Goal: Task Accomplishment & Management: Complete application form

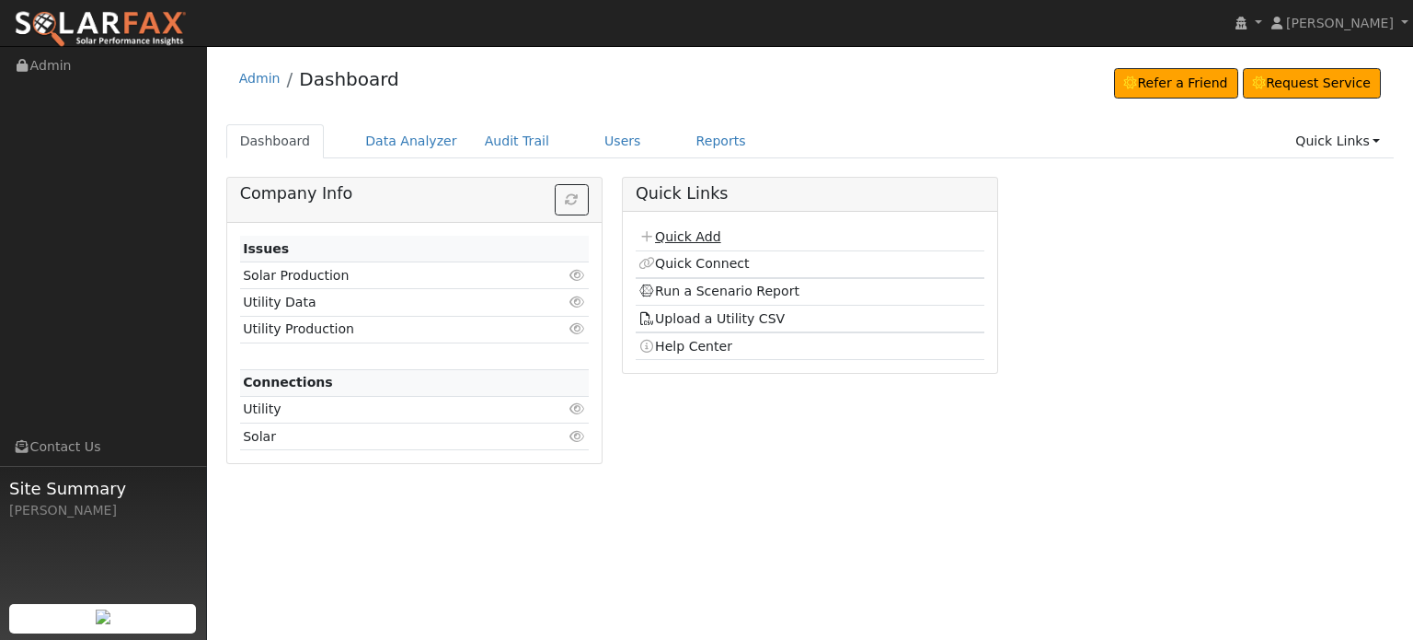
click at [673, 238] on link "Quick Add" at bounding box center [680, 236] width 82 height 15
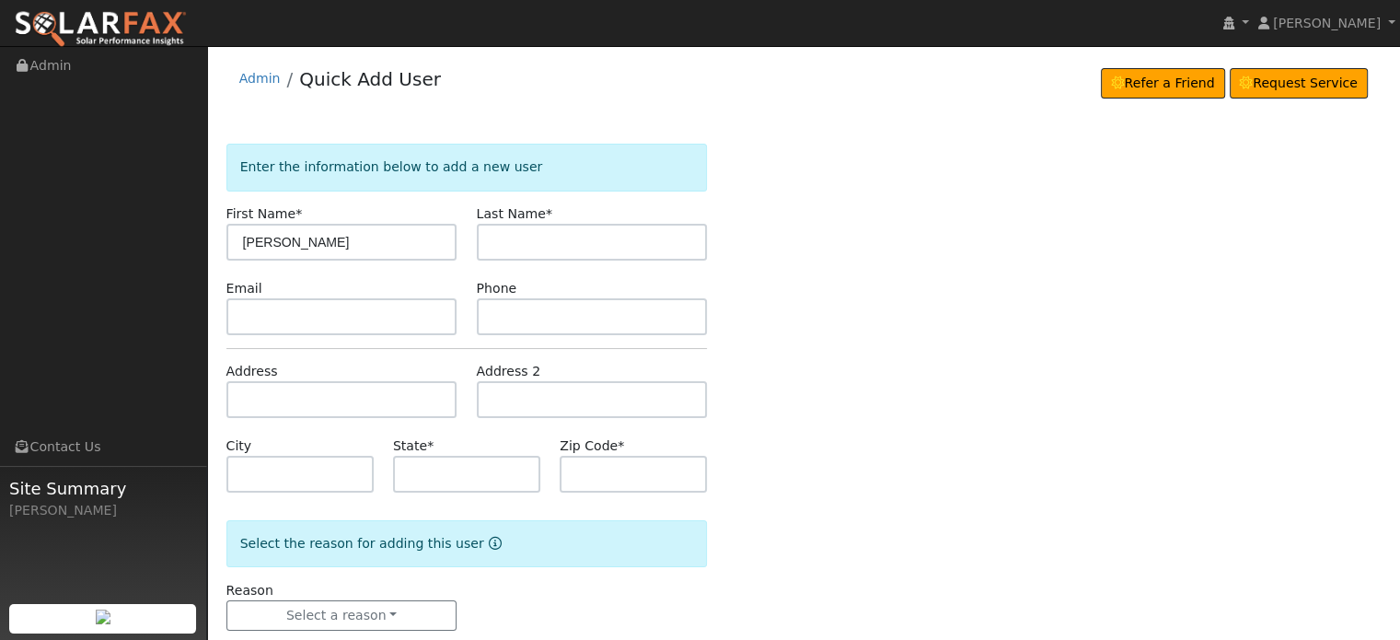
type input "[PERSON_NAME]"
click at [248, 388] on input "text" at bounding box center [341, 399] width 231 height 37
paste input "[GEOGRAPHIC_DATA][PERSON_NAME]"
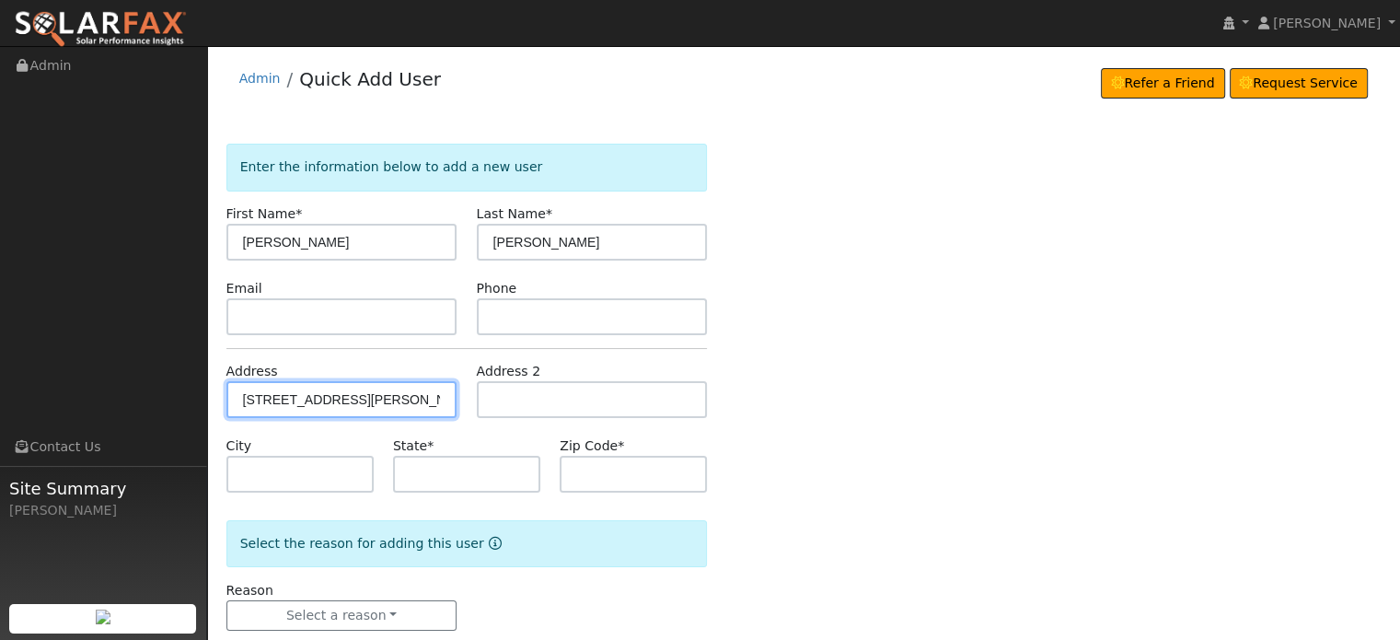
type input "[STREET_ADDRESS][PERSON_NAME]"
type input "[US_STATE][GEOGRAPHIC_DATA]"
type input "CA"
type input "95959"
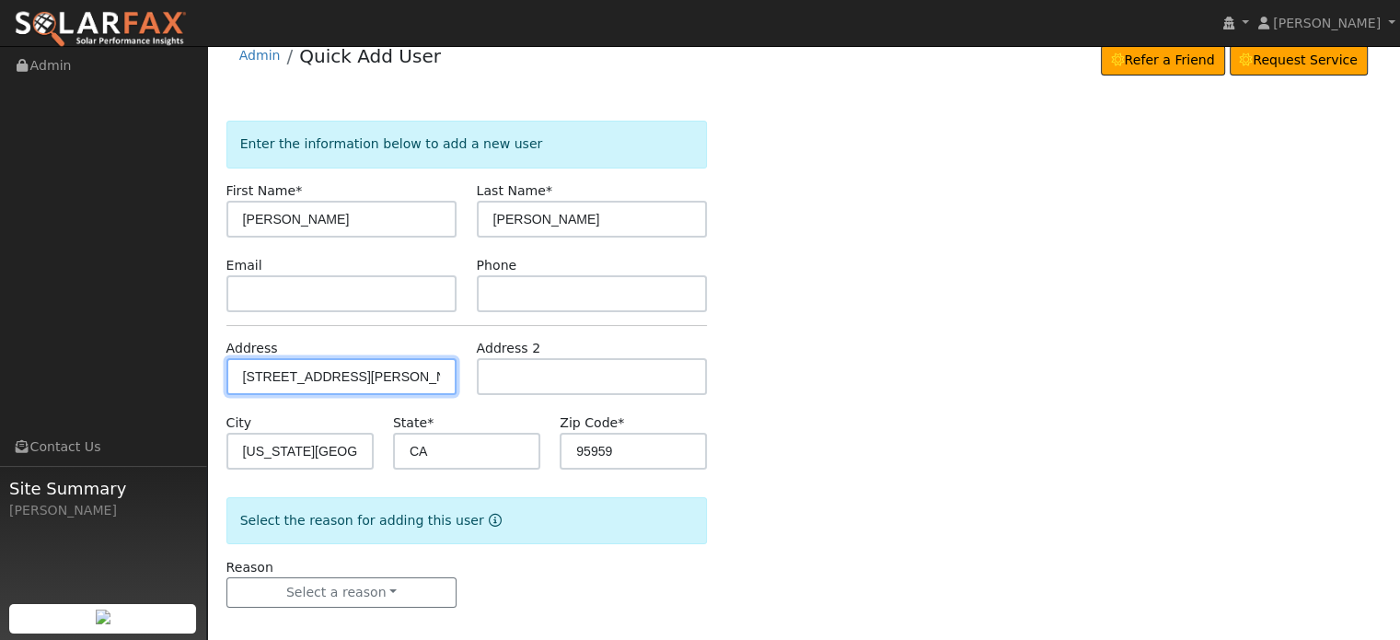
scroll to position [36, 0]
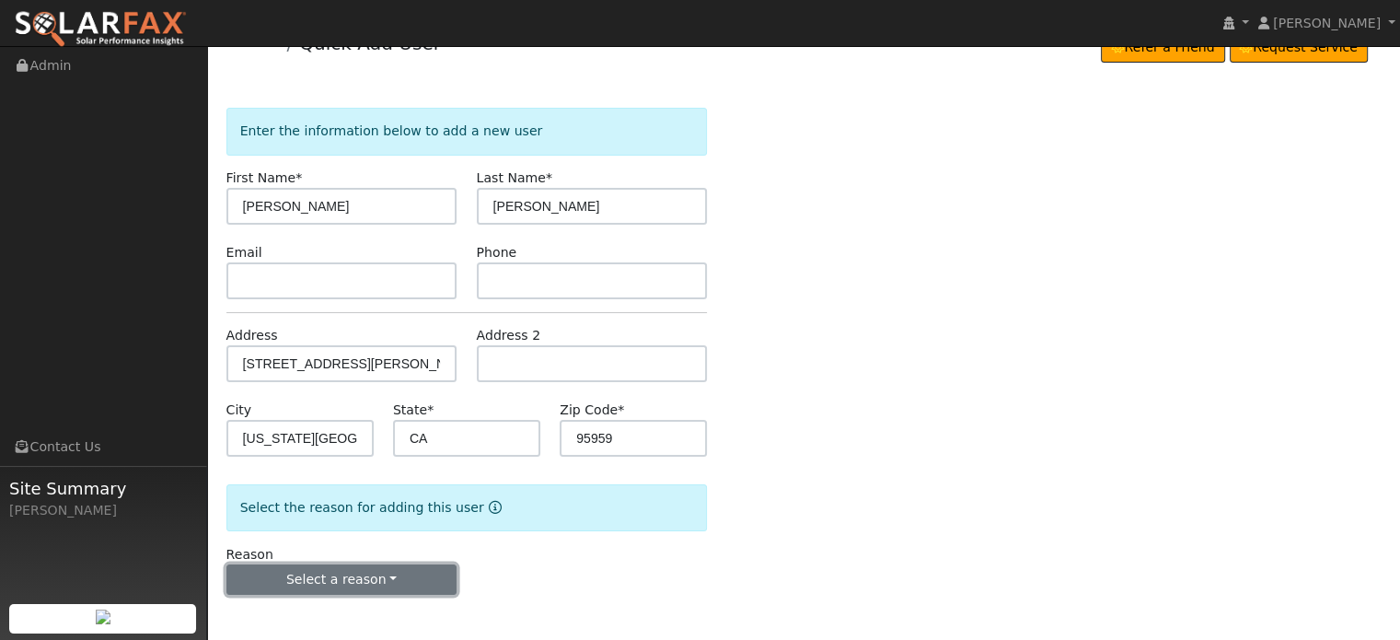
click at [317, 573] on button "Select a reason" at bounding box center [341, 579] width 231 height 31
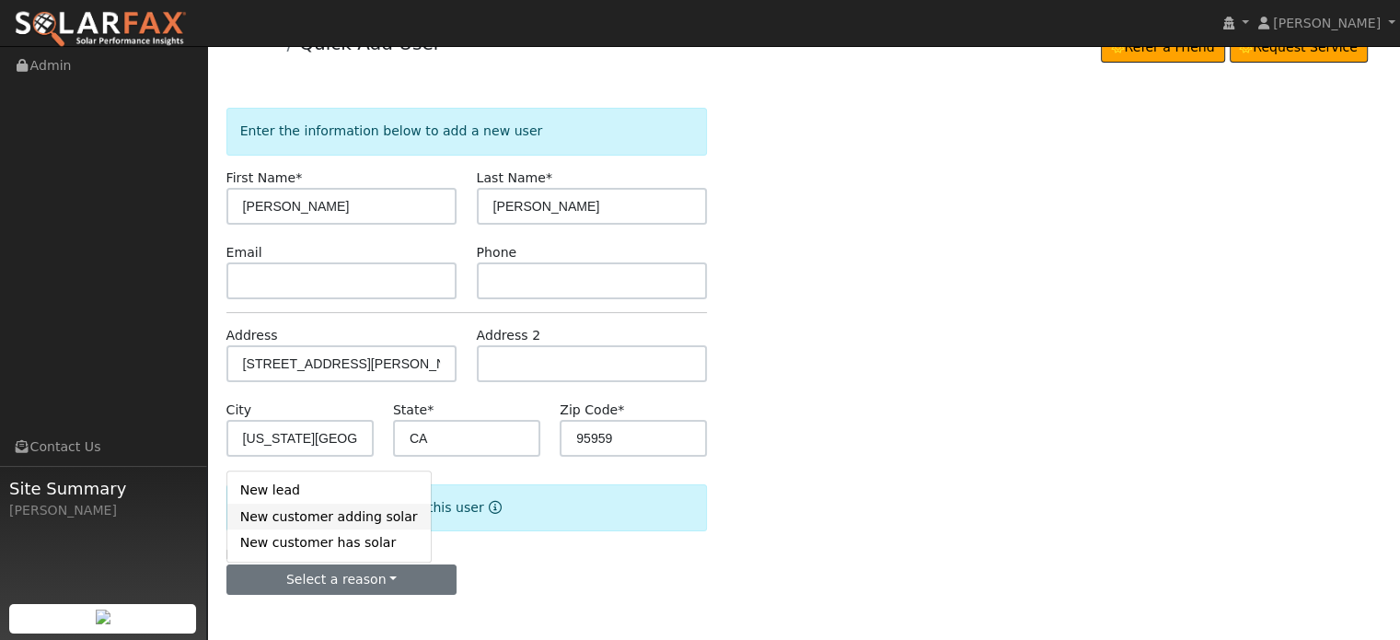
click at [294, 514] on link "New customer adding solar" at bounding box center [328, 516] width 203 height 26
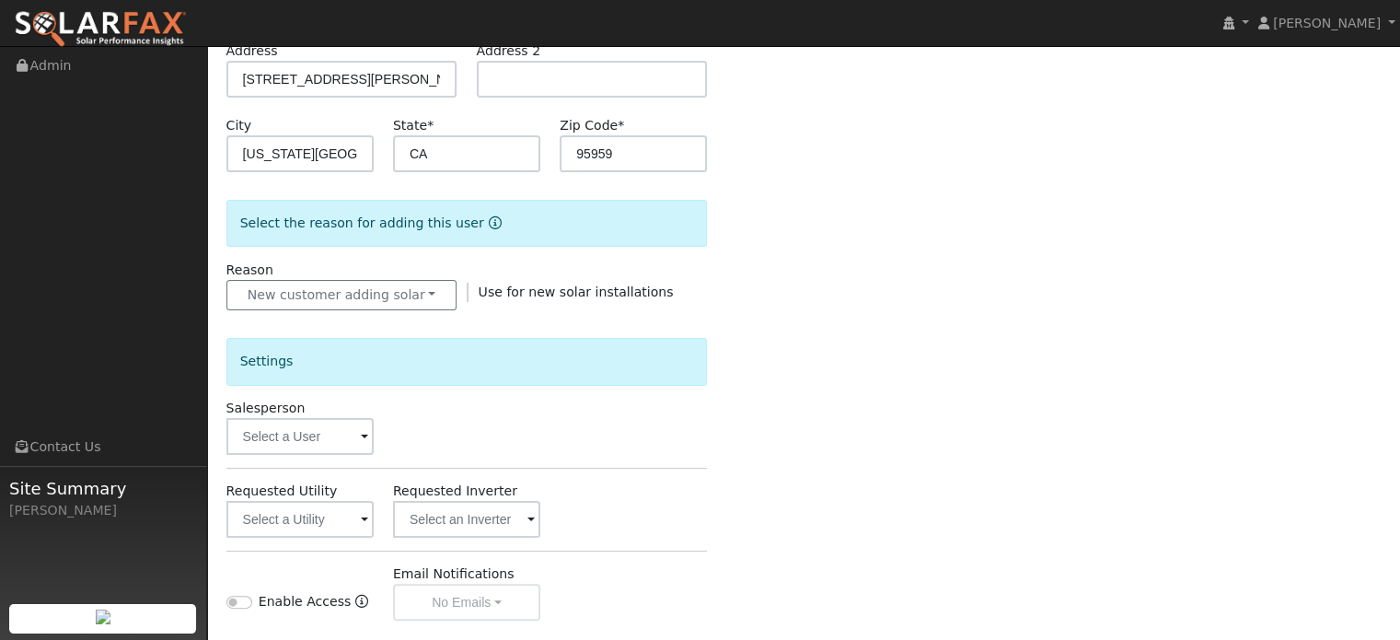
scroll to position [548, 0]
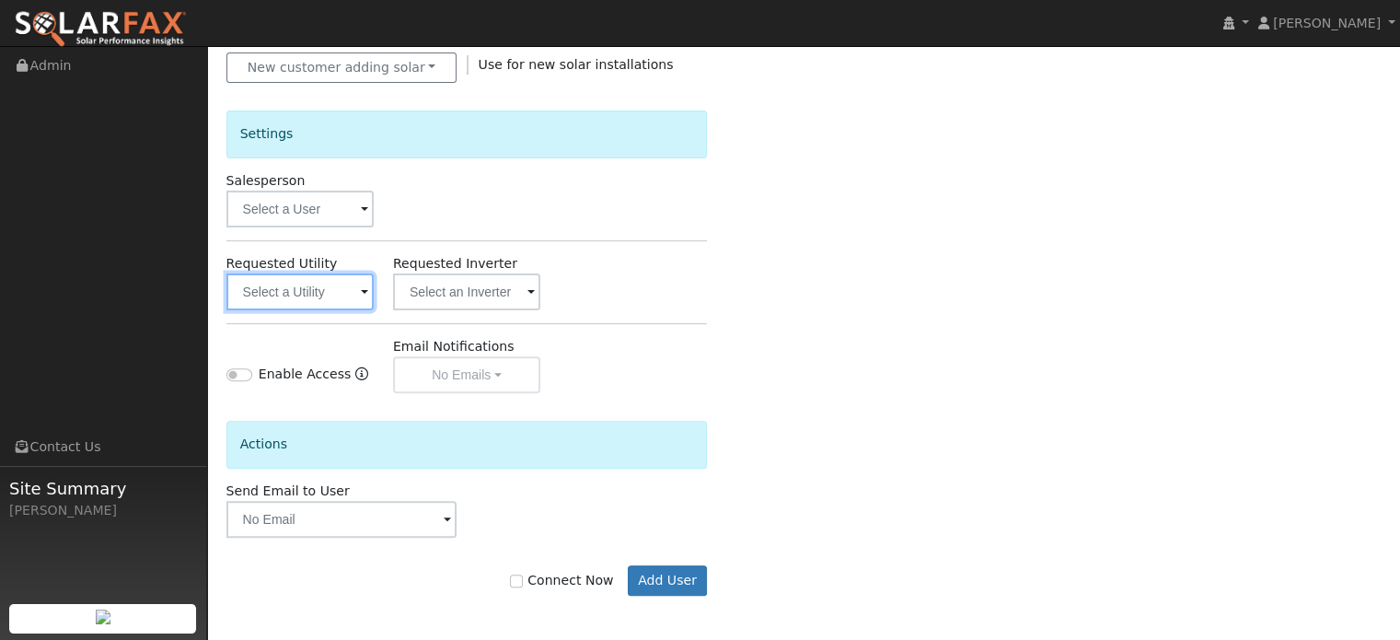
click at [280, 289] on input "text" at bounding box center [299, 291] width 147 height 37
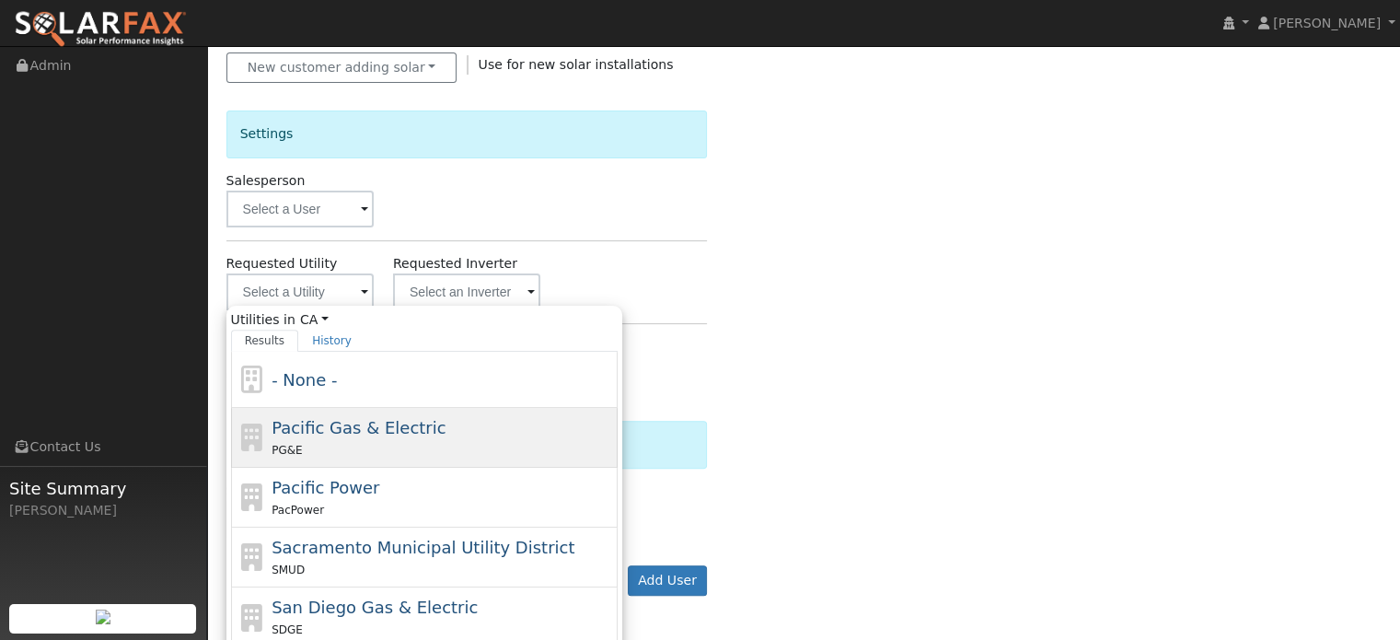
click at [282, 425] on span "Pacific Gas & Electric" at bounding box center [358, 427] width 174 height 19
type input "Pacific Gas & Electric"
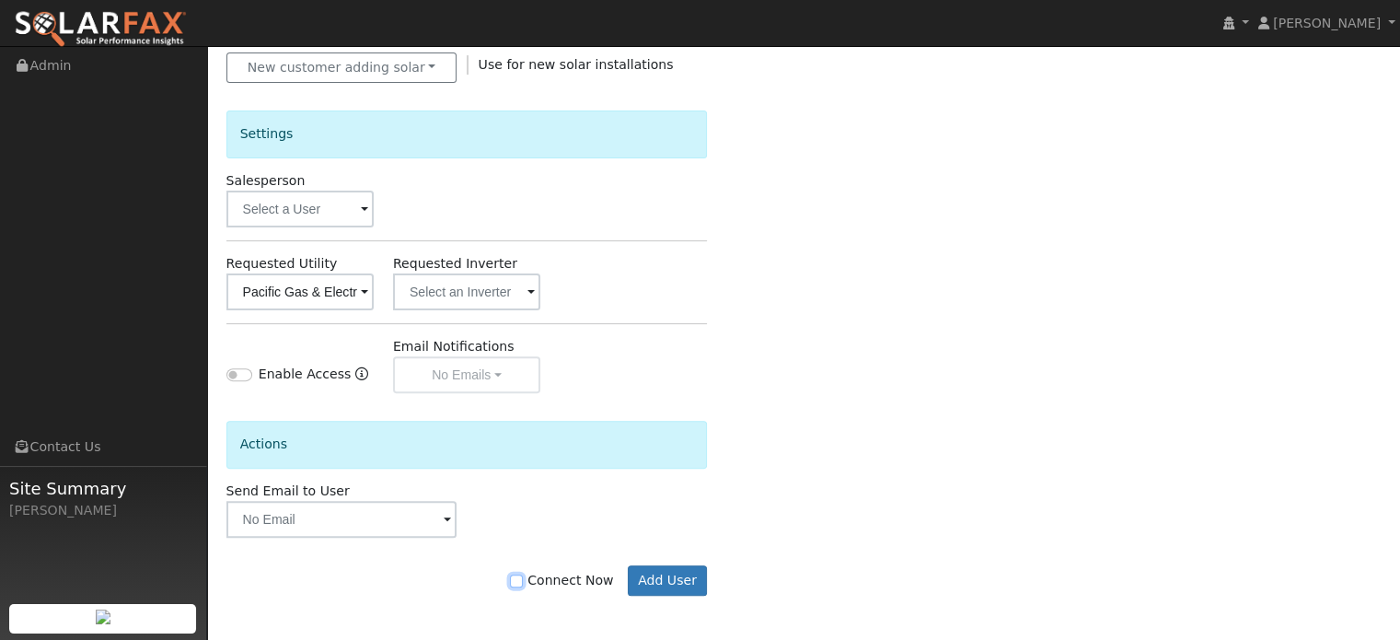
click at [523, 580] on input "Connect Now" at bounding box center [516, 580] width 13 height 13
checkbox input "true"
click at [672, 577] on button "Add User" at bounding box center [668, 580] width 80 height 31
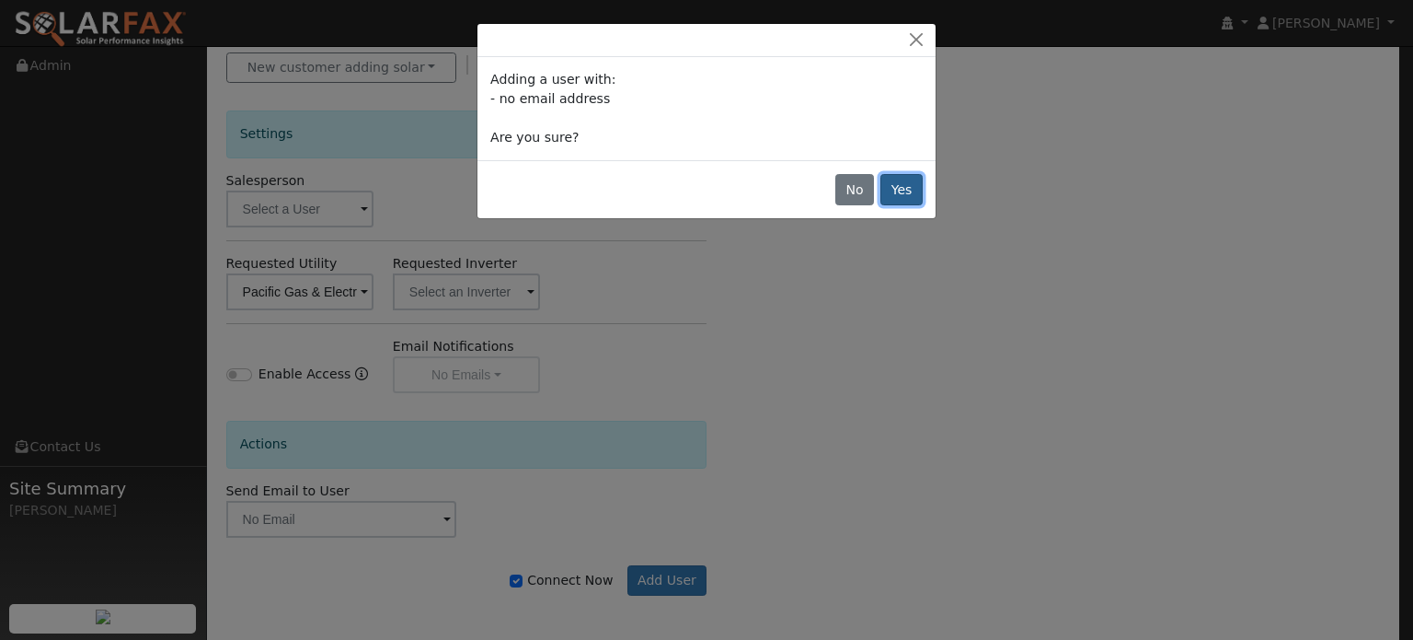
click at [897, 179] on button "Yes" at bounding box center [902, 189] width 42 height 31
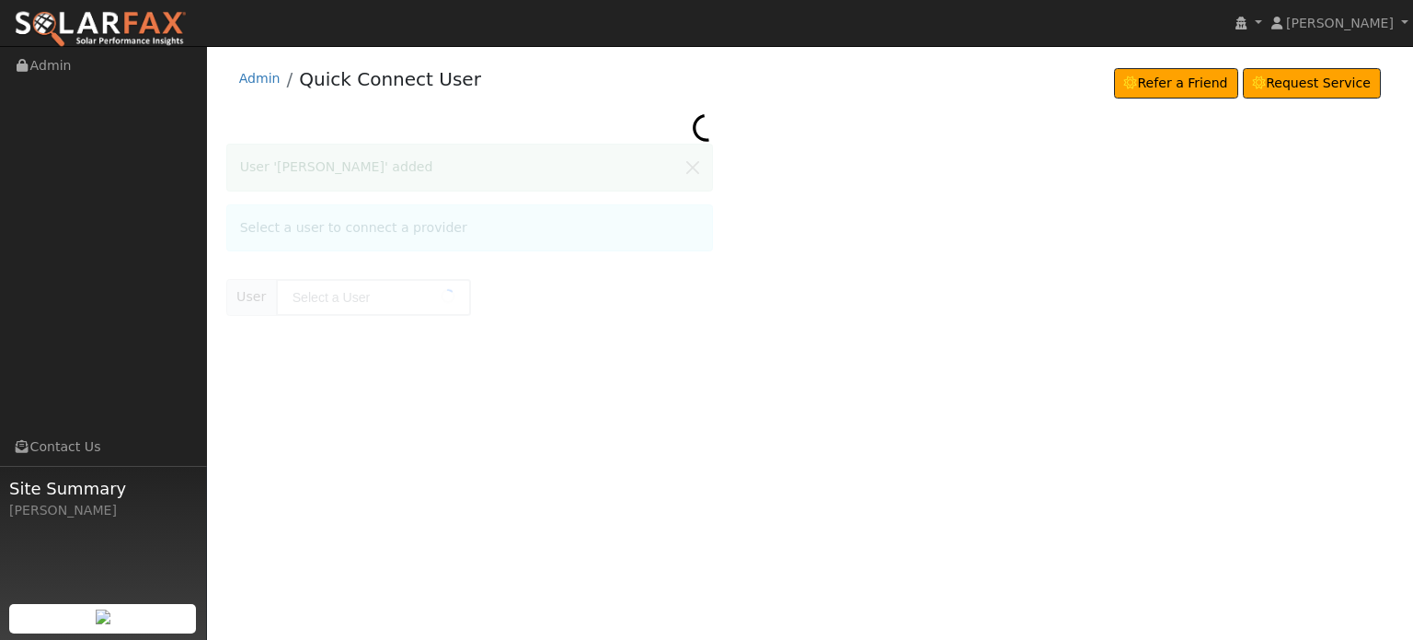
type input "Dennis Davis"
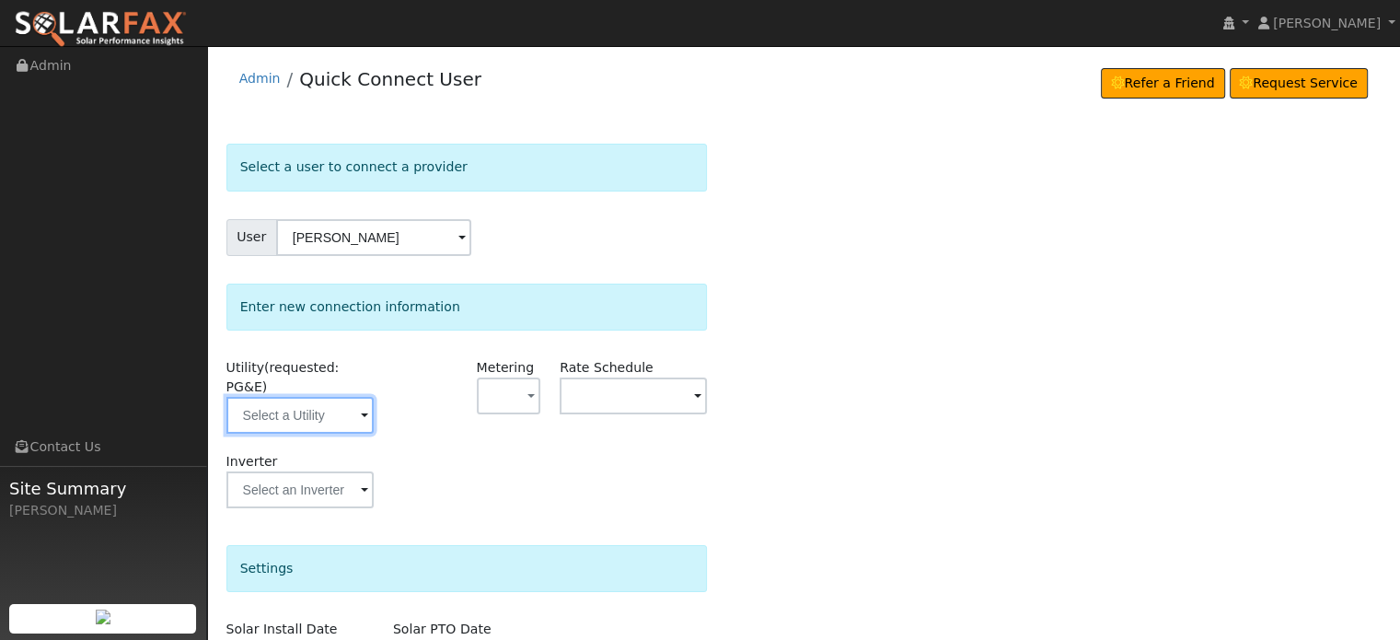
click at [295, 397] on input "text" at bounding box center [299, 415] width 147 height 37
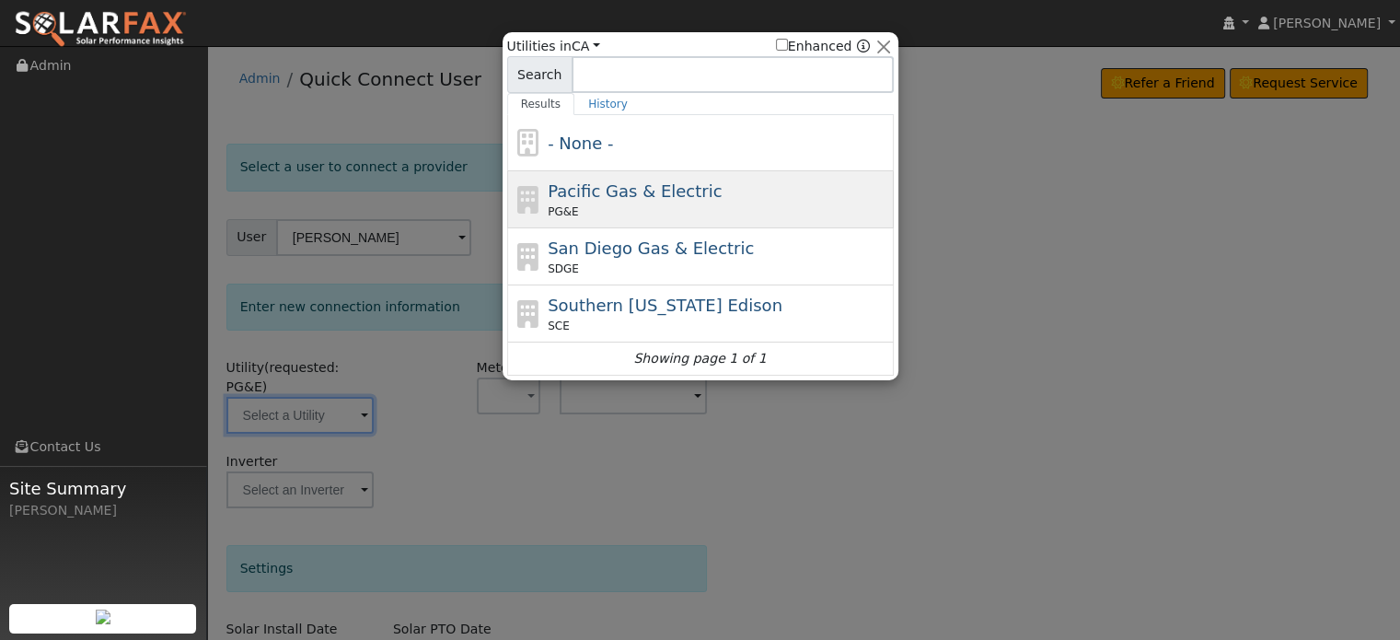
click at [622, 196] on span "Pacific Gas & Electric" at bounding box center [635, 190] width 174 height 19
type input "PG&E"
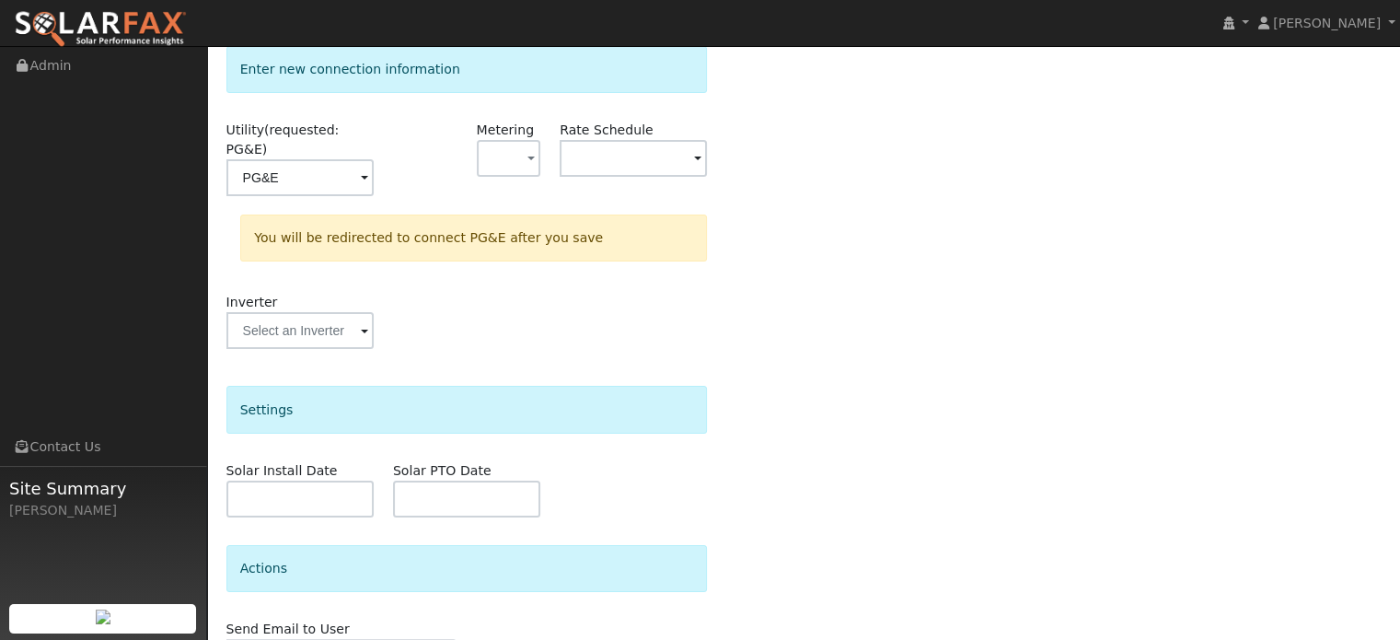
scroll to position [328, 0]
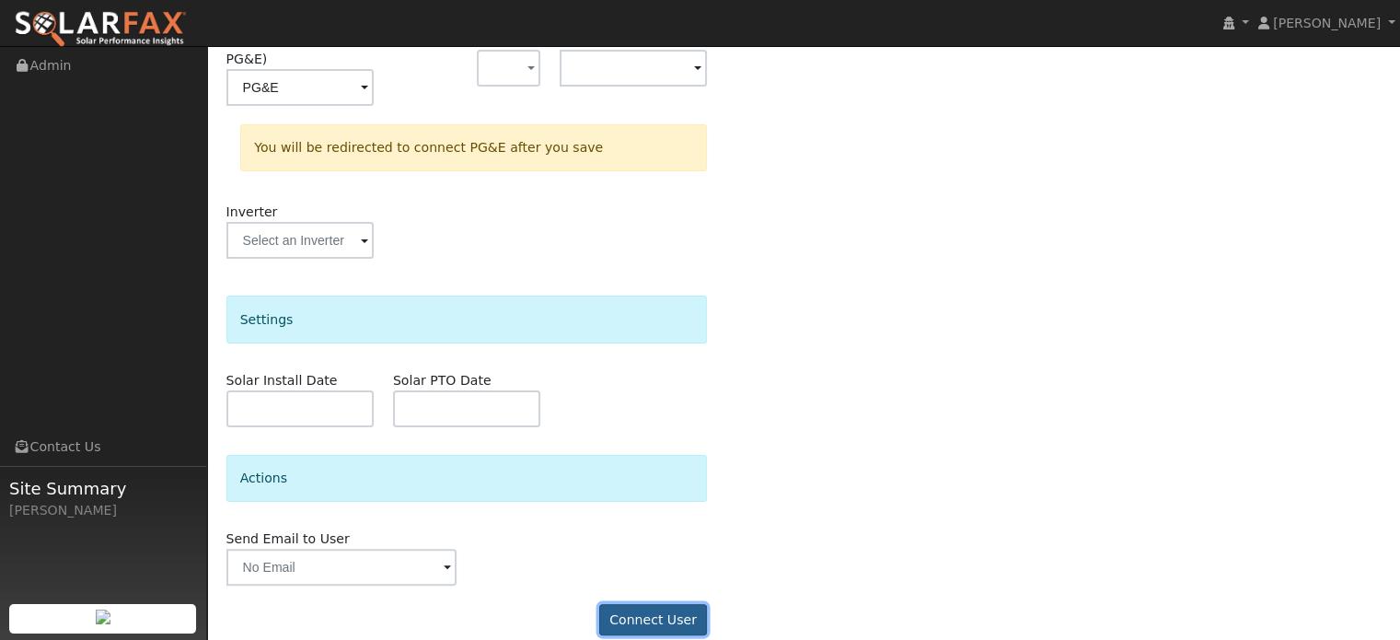
click at [651, 604] on button "Connect User" at bounding box center [653, 619] width 109 height 31
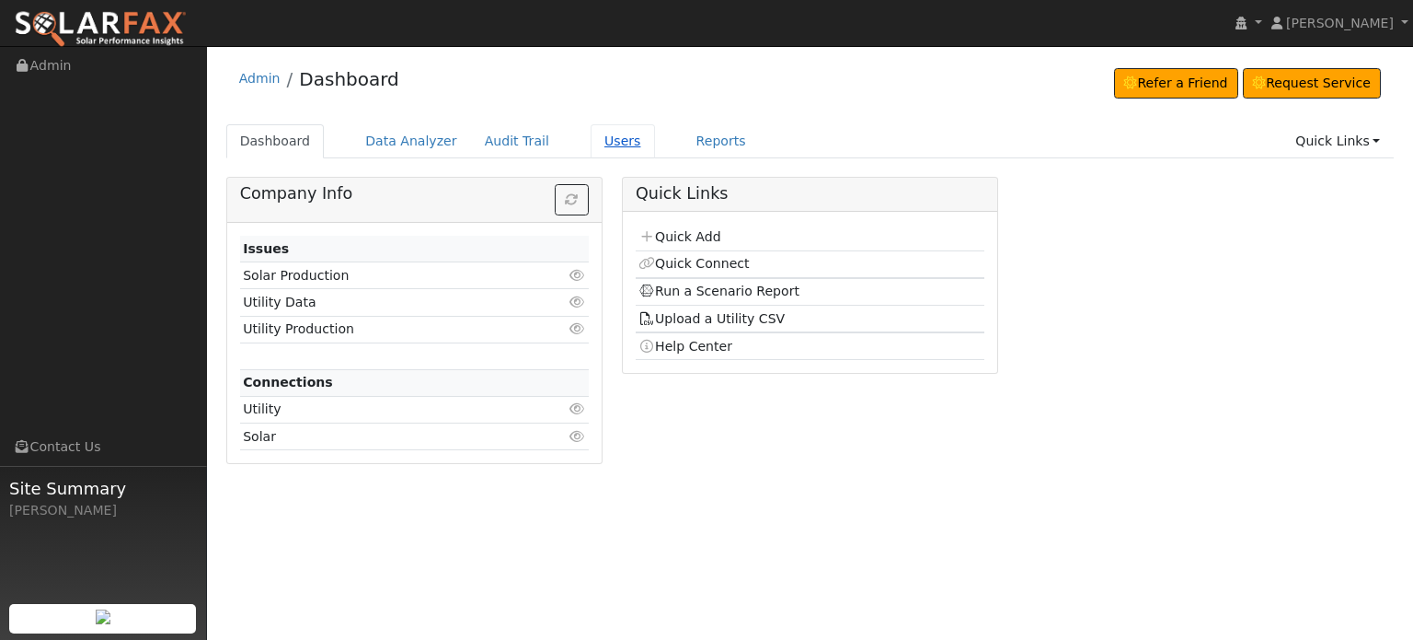
click at [593, 144] on link "Users" at bounding box center [623, 141] width 64 height 34
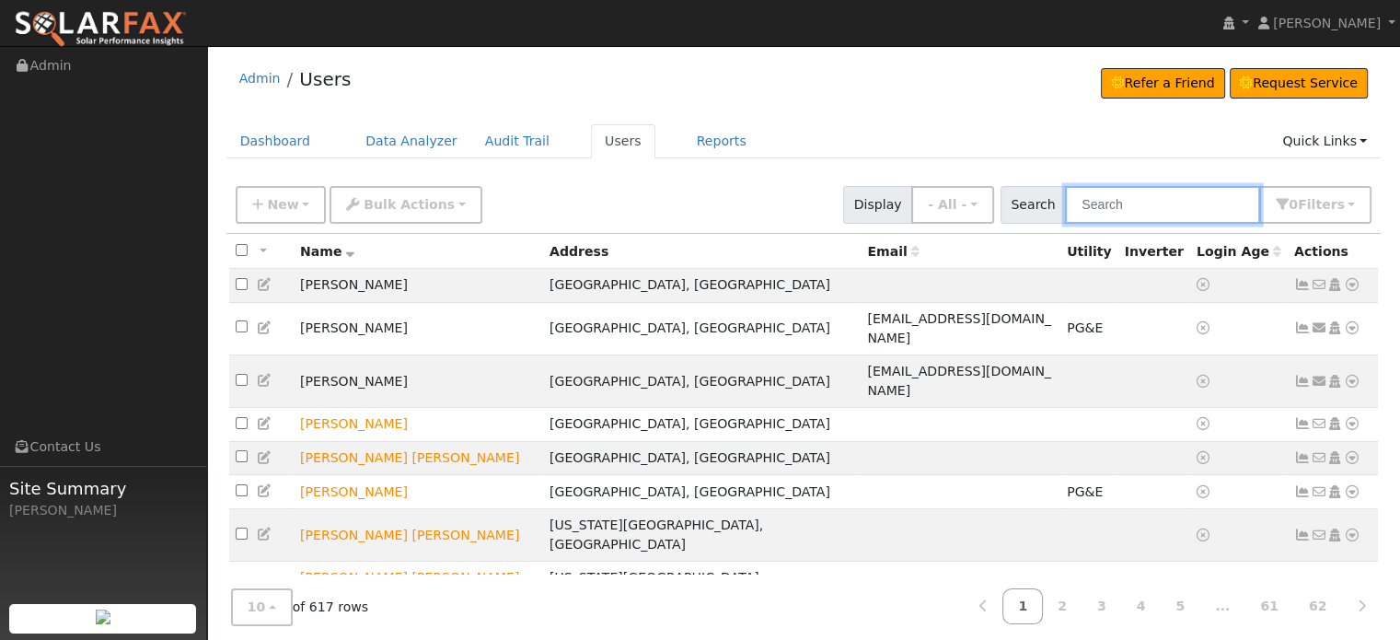
click at [1126, 205] on input "text" at bounding box center [1162, 205] width 195 height 38
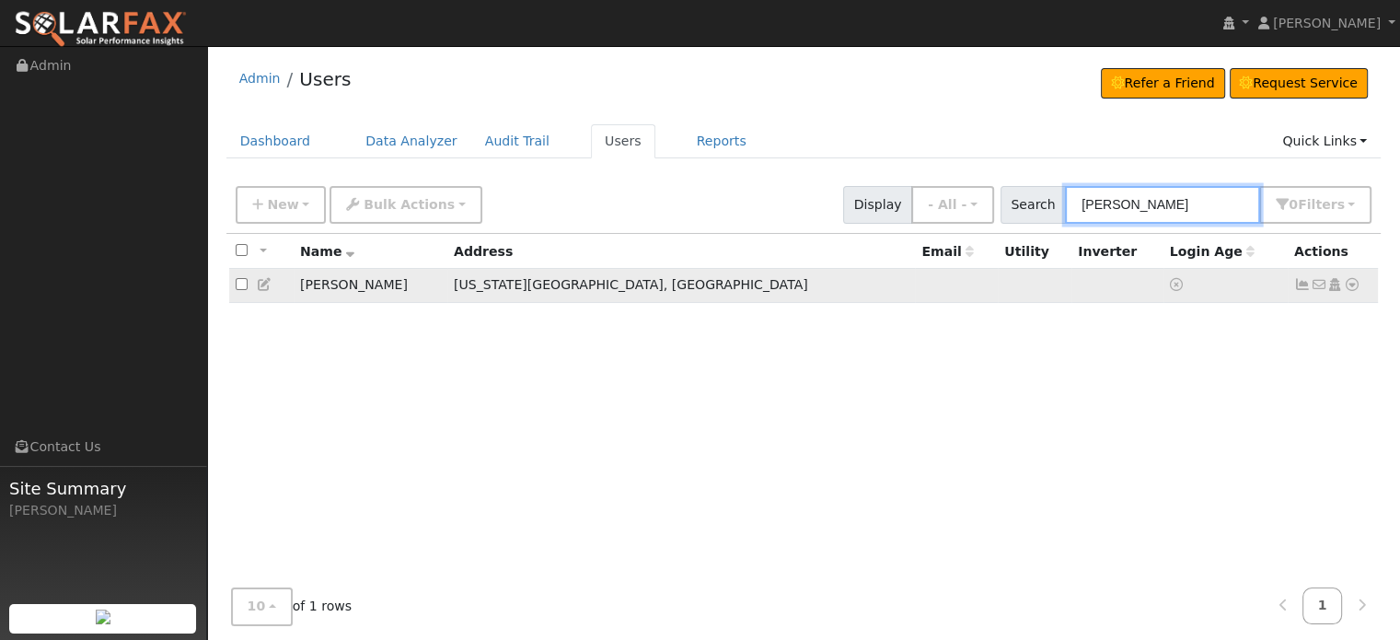
type input "dennis davis"
click at [1351, 284] on icon at bounding box center [1351, 284] width 17 height 13
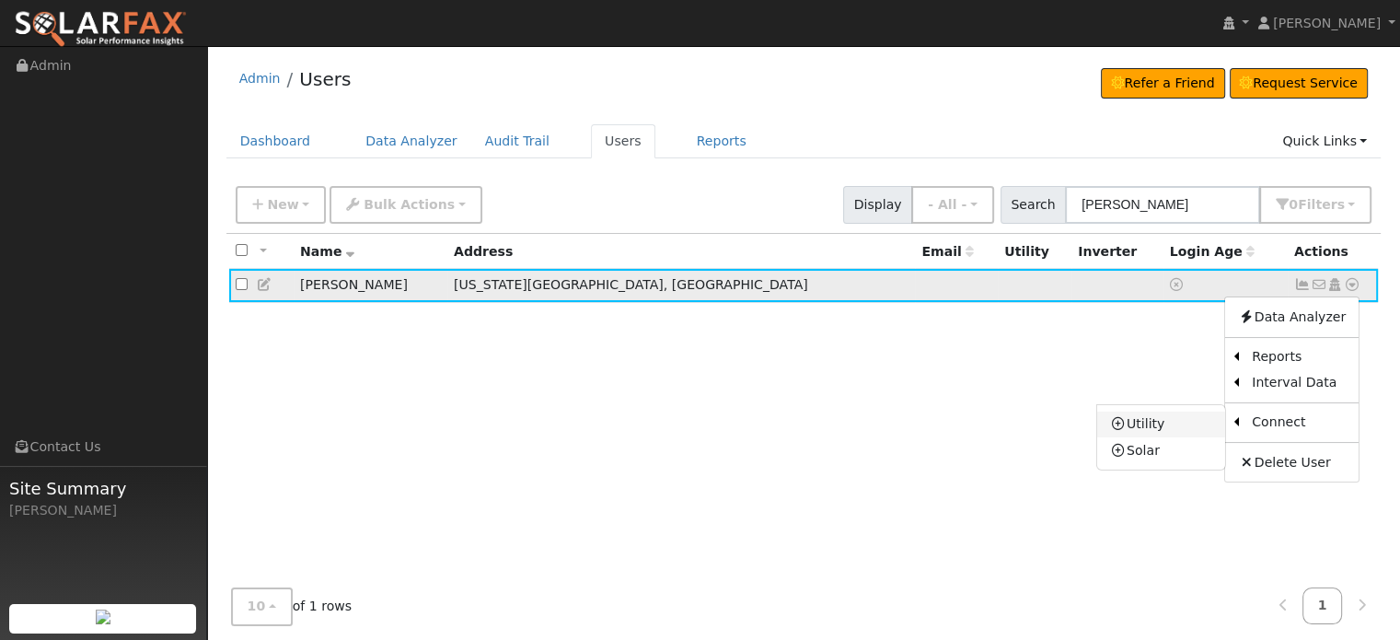
click at [1146, 426] on link "Utility" at bounding box center [1161, 424] width 128 height 26
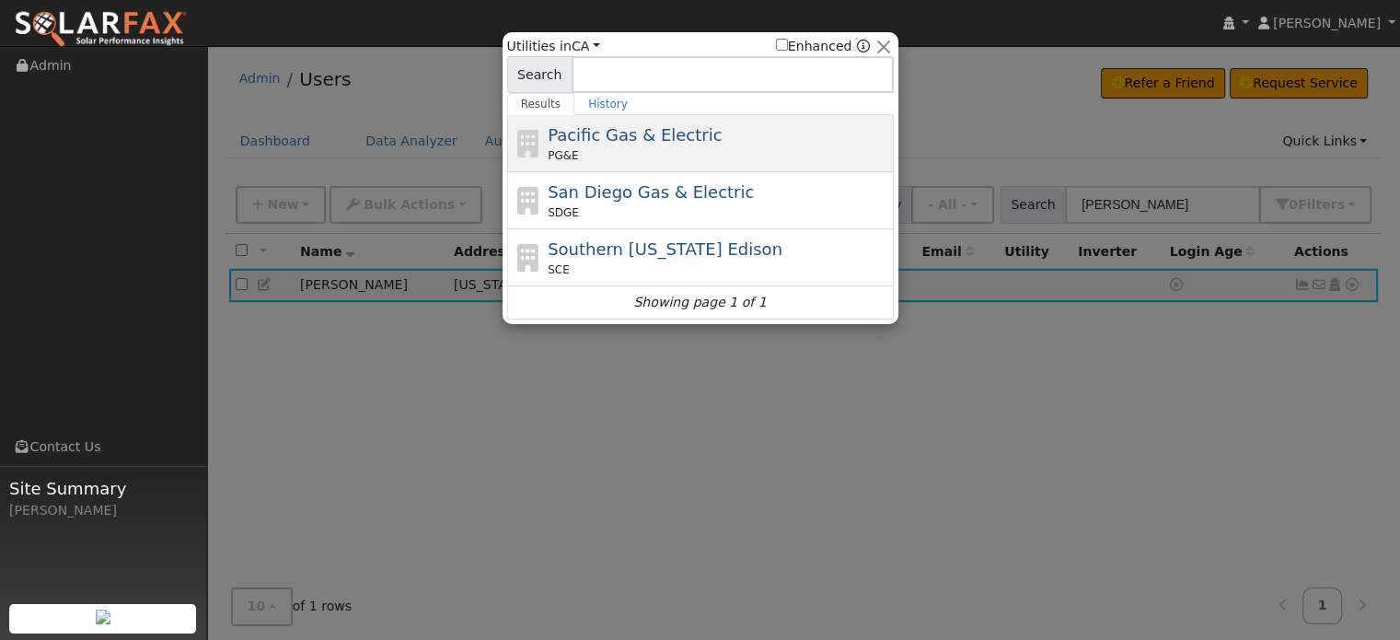
click at [603, 139] on span "Pacific Gas & Electric" at bounding box center [635, 134] width 174 height 19
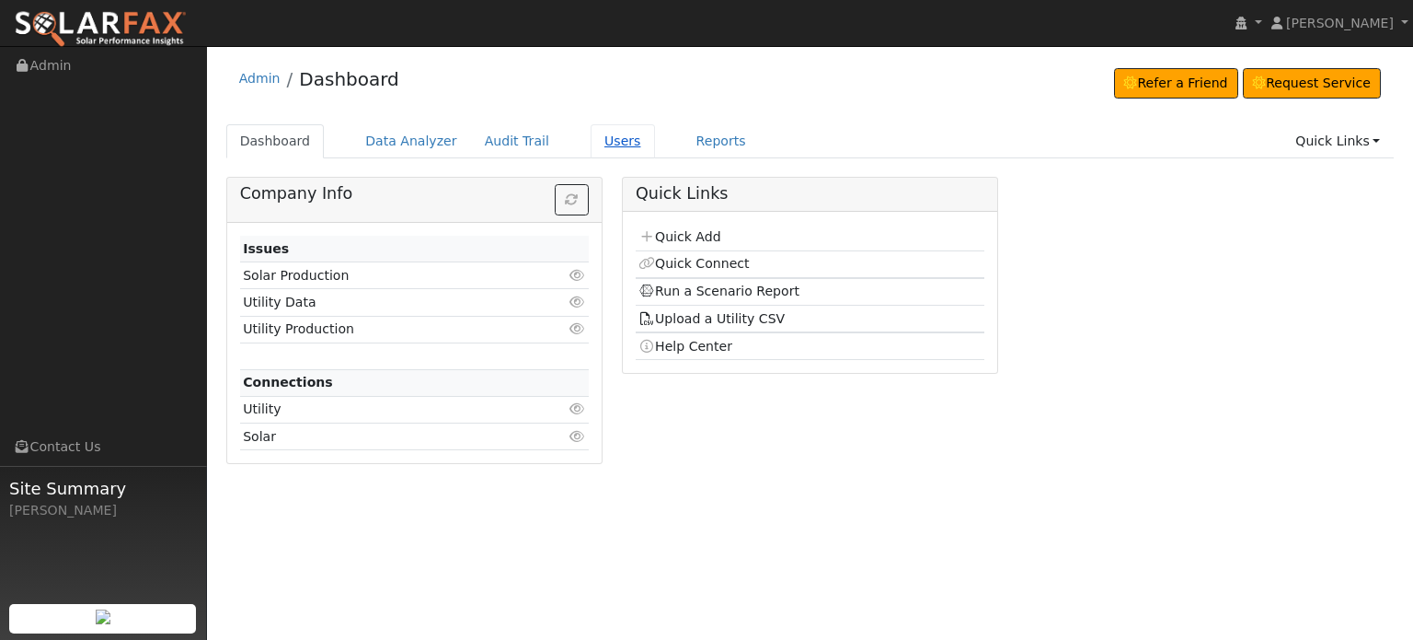
click at [591, 145] on link "Users" at bounding box center [623, 141] width 64 height 34
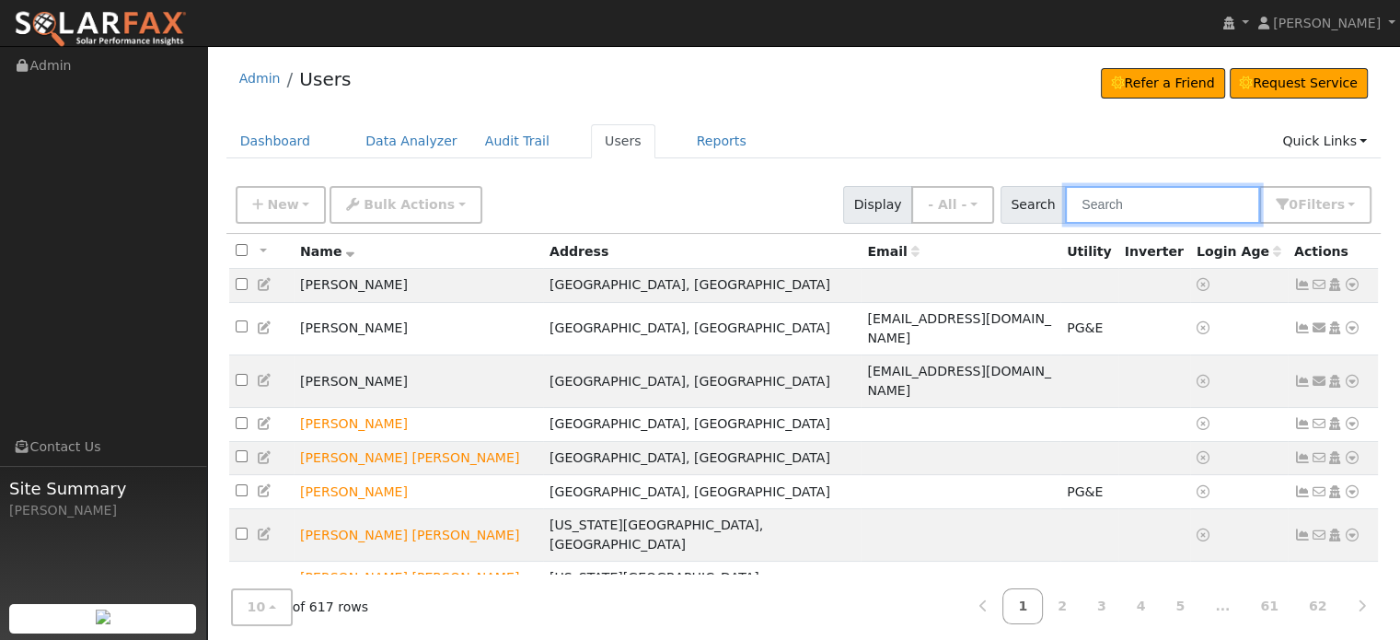
click at [1122, 215] on input "text" at bounding box center [1162, 205] width 195 height 38
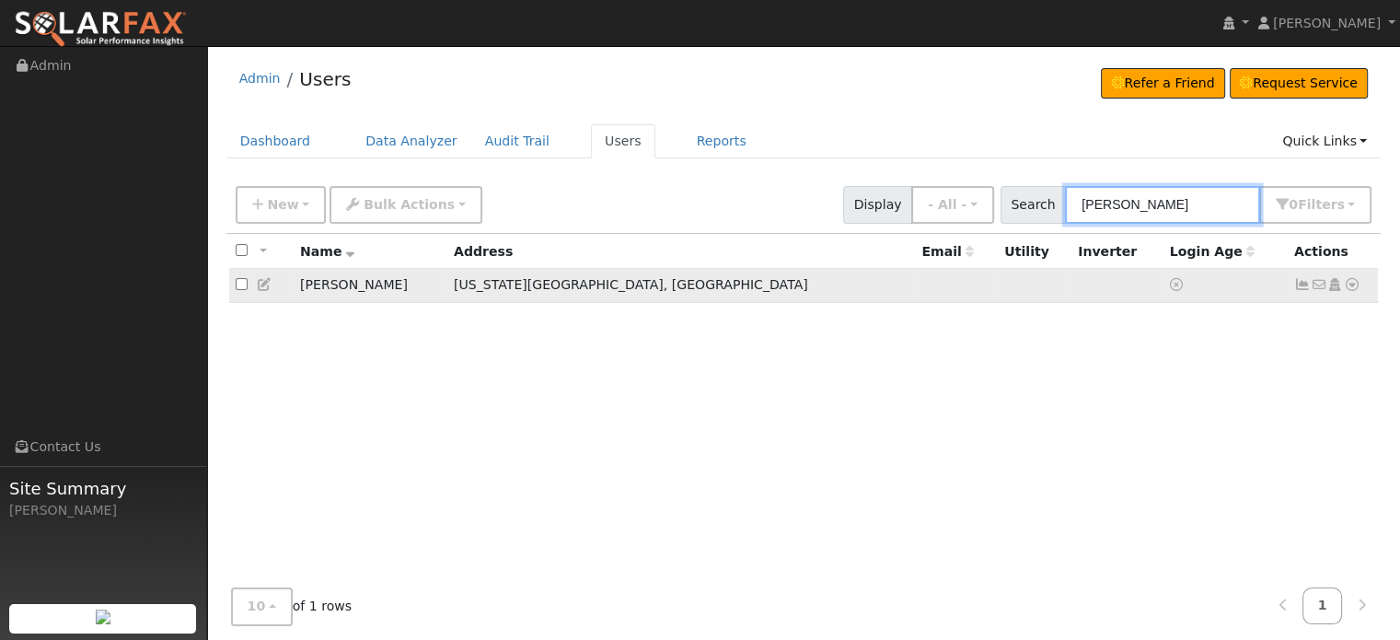
type input "dennis d"
click at [1304, 286] on icon at bounding box center [1302, 284] width 17 height 13
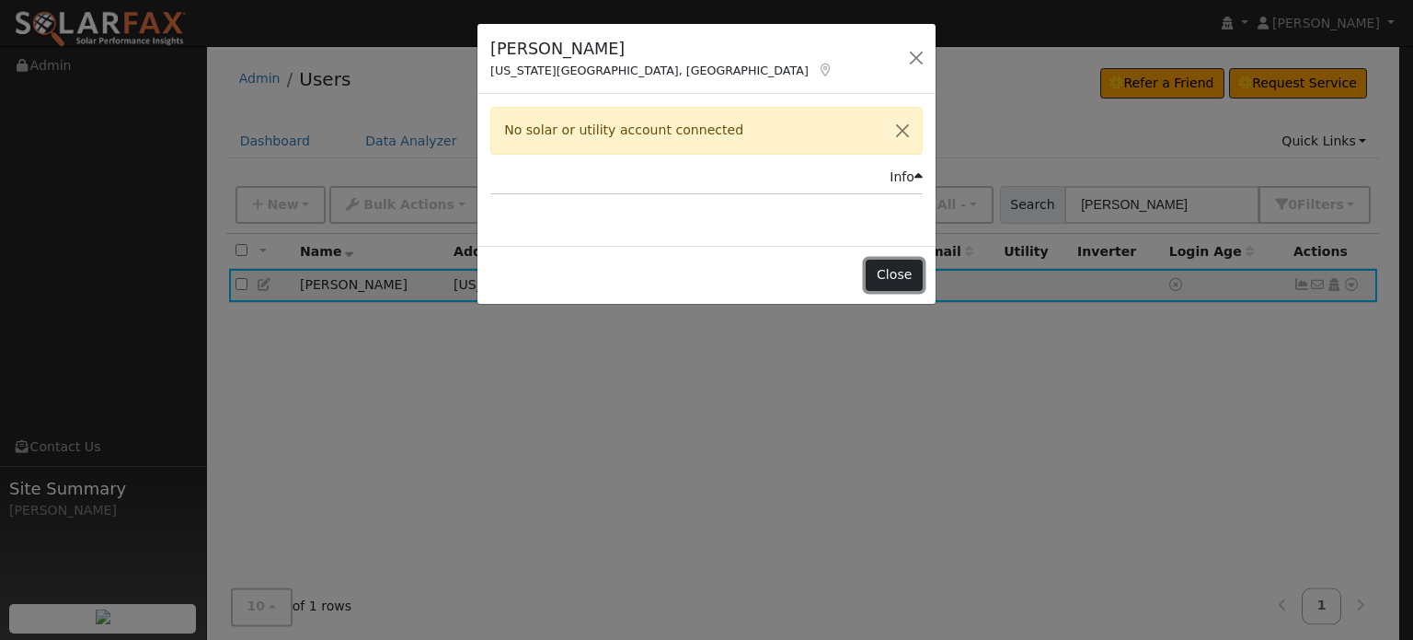
click at [886, 280] on button "Close" at bounding box center [894, 274] width 56 height 31
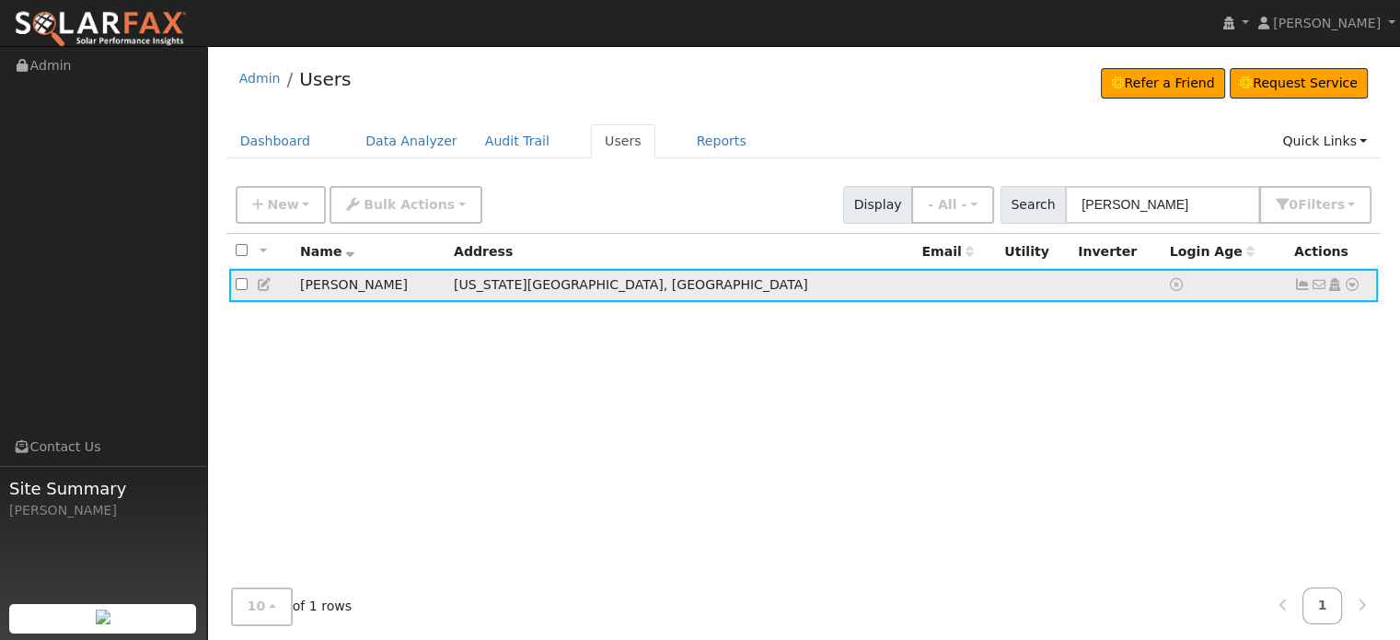
click at [1351, 286] on icon at bounding box center [1351, 284] width 17 height 13
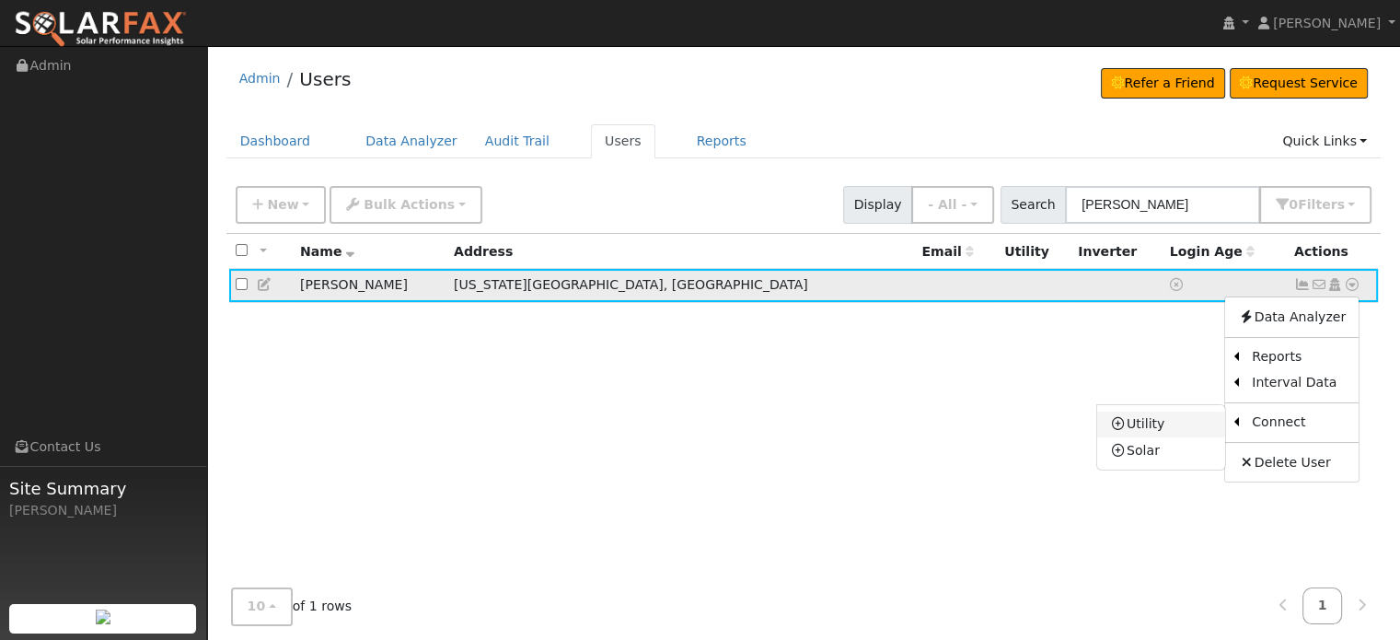
click at [1145, 426] on link "Utility" at bounding box center [1161, 424] width 128 height 26
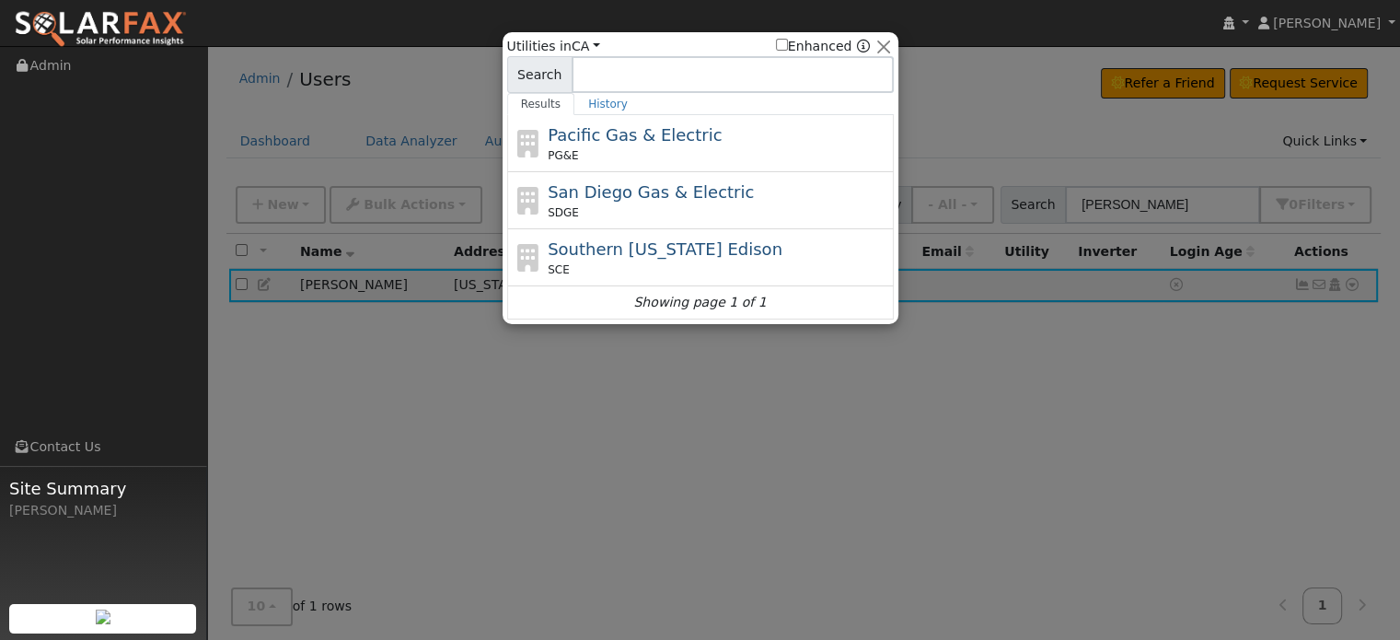
click at [584, 134] on span "Pacific Gas & Electric" at bounding box center [635, 134] width 174 height 19
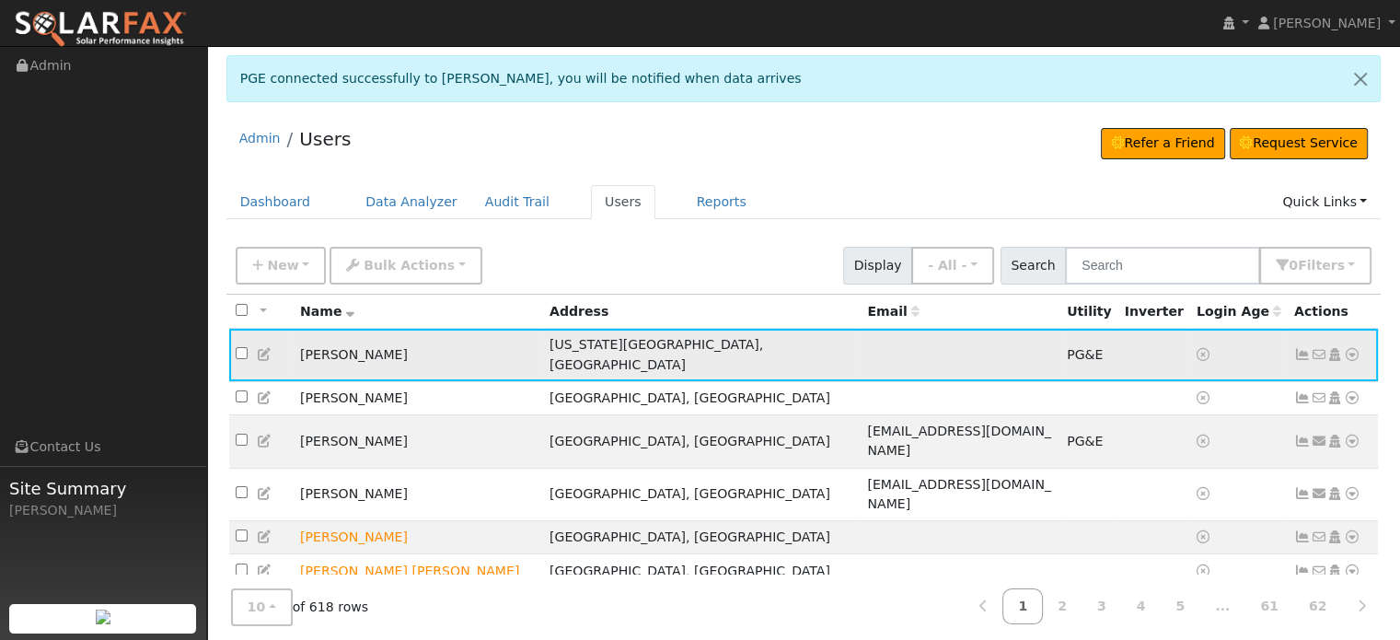
click at [1308, 348] on icon at bounding box center [1302, 354] width 17 height 13
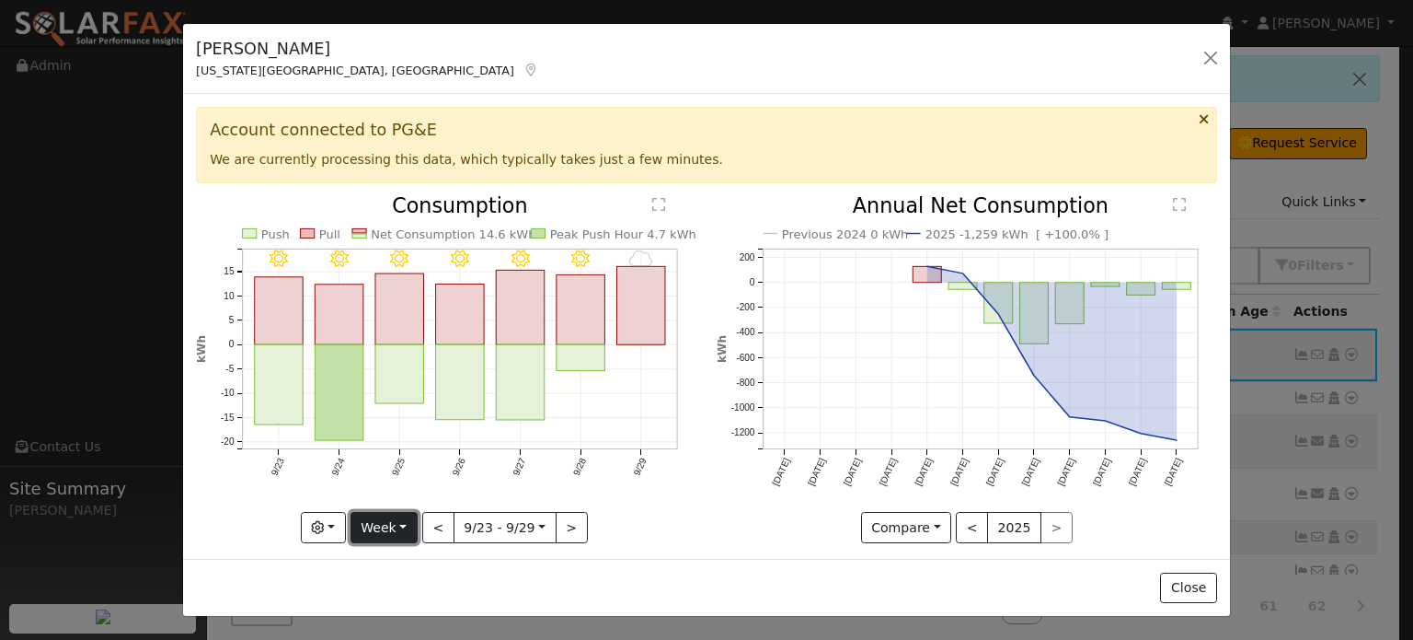
click at [394, 522] on button "Week" at bounding box center [384, 527] width 67 height 31
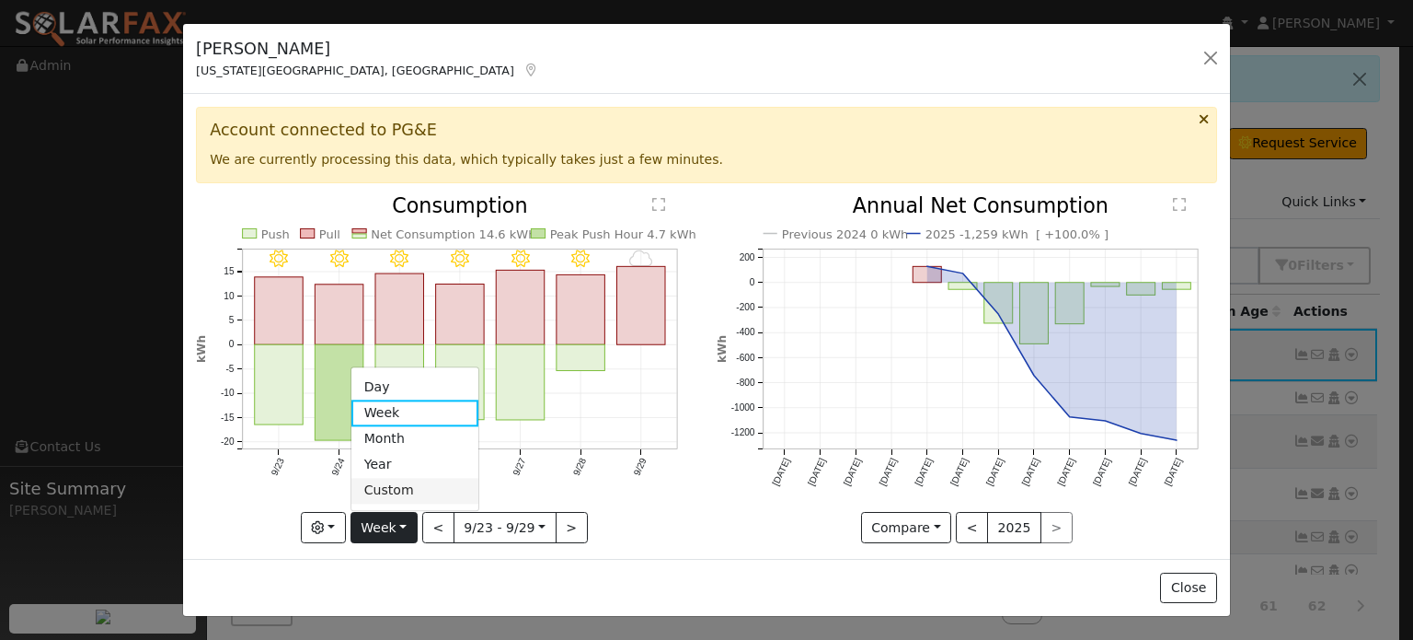
click at [385, 486] on link "Custom" at bounding box center [416, 491] width 128 height 26
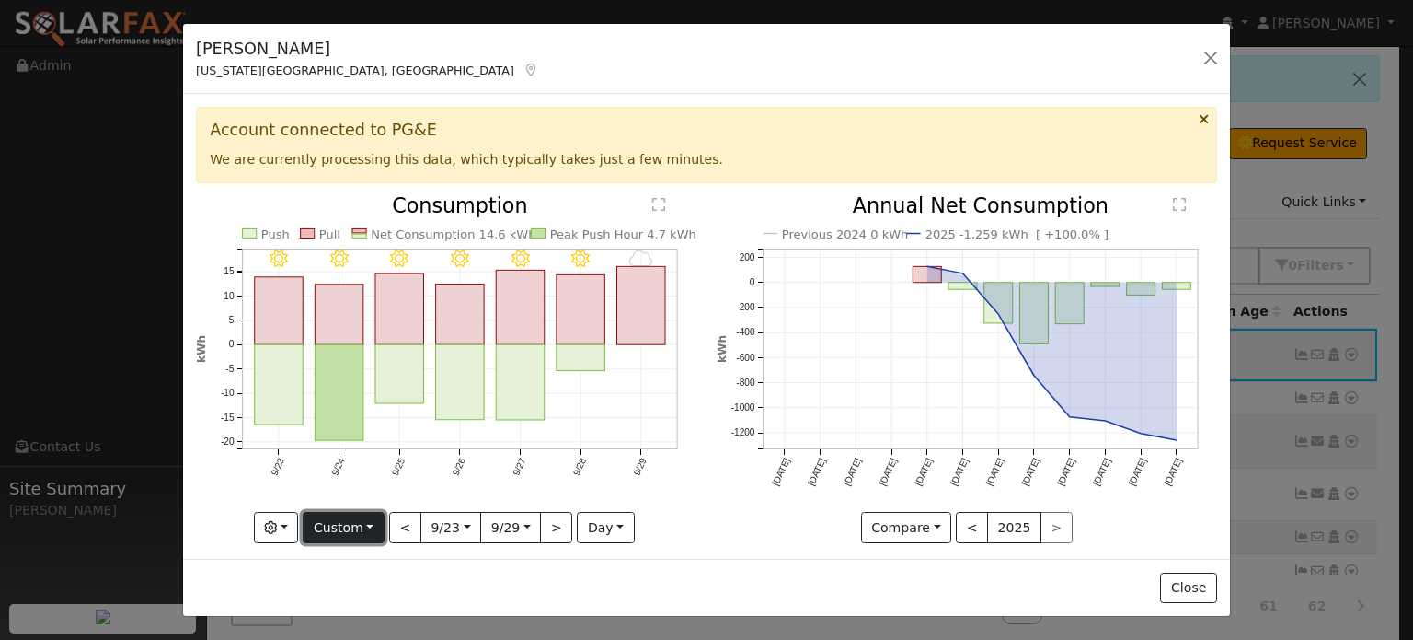
click at [362, 518] on button "Custom" at bounding box center [344, 527] width 82 height 31
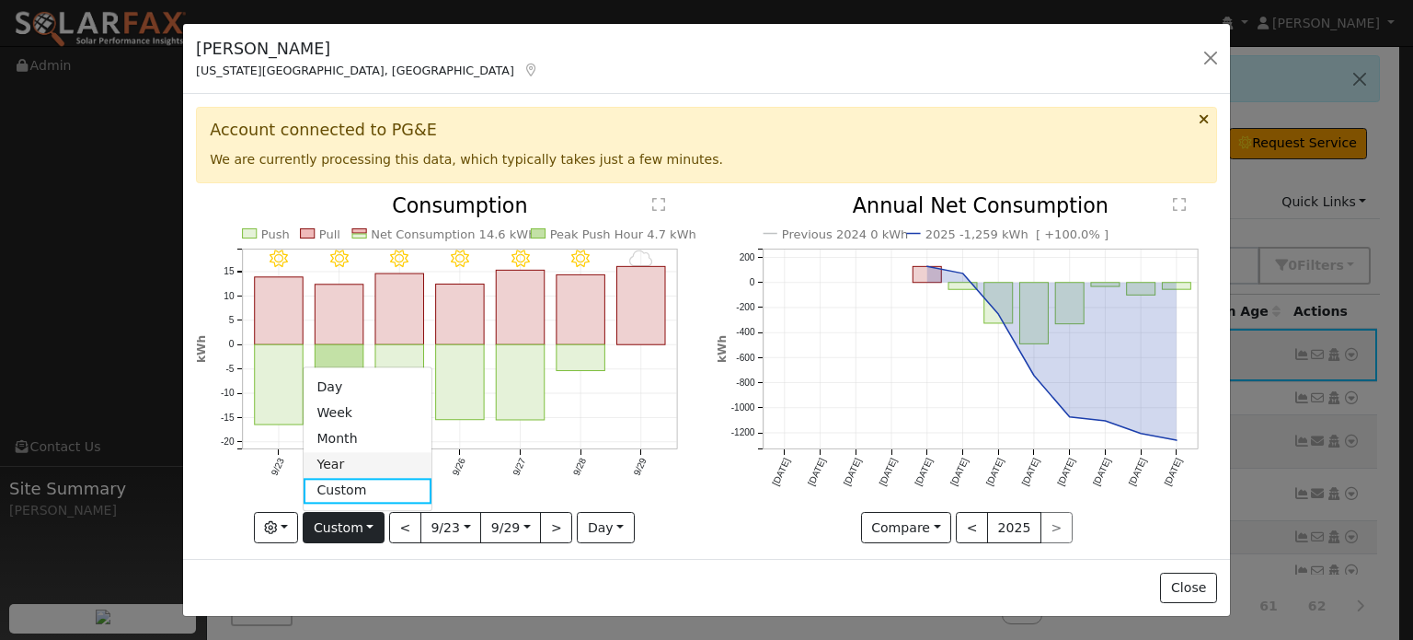
click at [335, 462] on link "Year" at bounding box center [368, 465] width 128 height 26
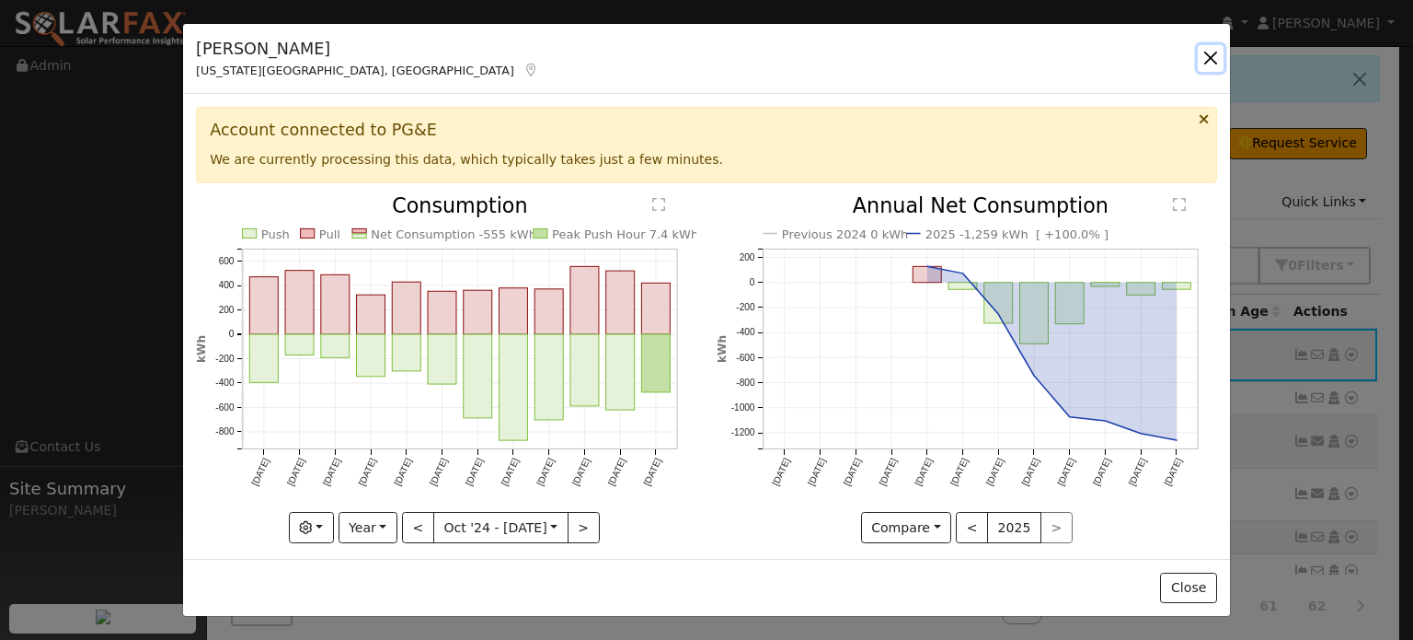
click at [1211, 63] on button "button" at bounding box center [1211, 58] width 26 height 26
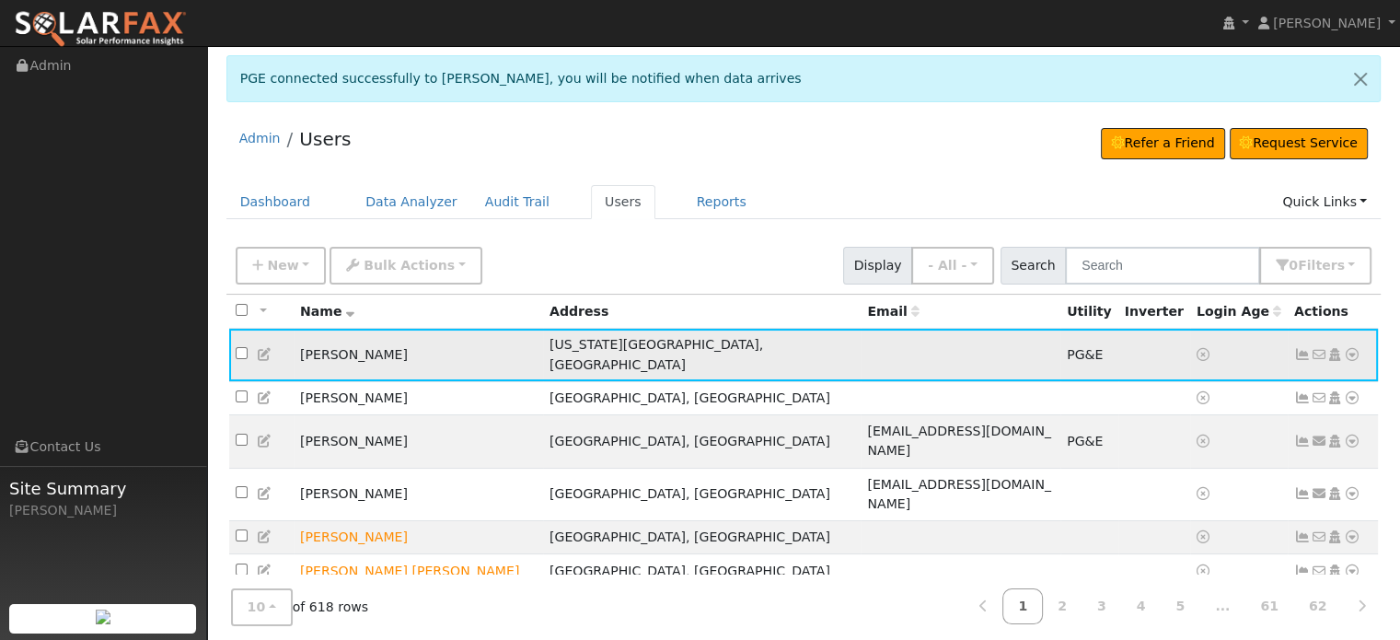
click at [1350, 348] on icon at bounding box center [1351, 354] width 17 height 13
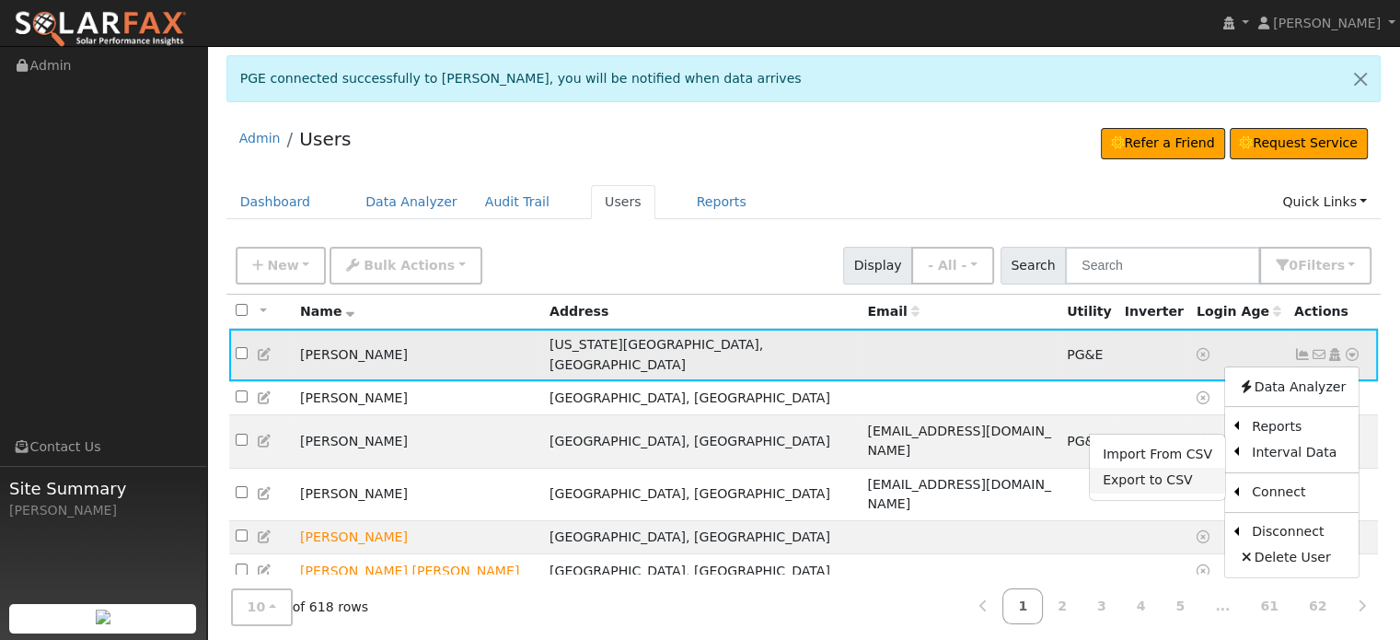
click at [1150, 470] on link "Export to CSV" at bounding box center [1156, 480] width 135 height 26
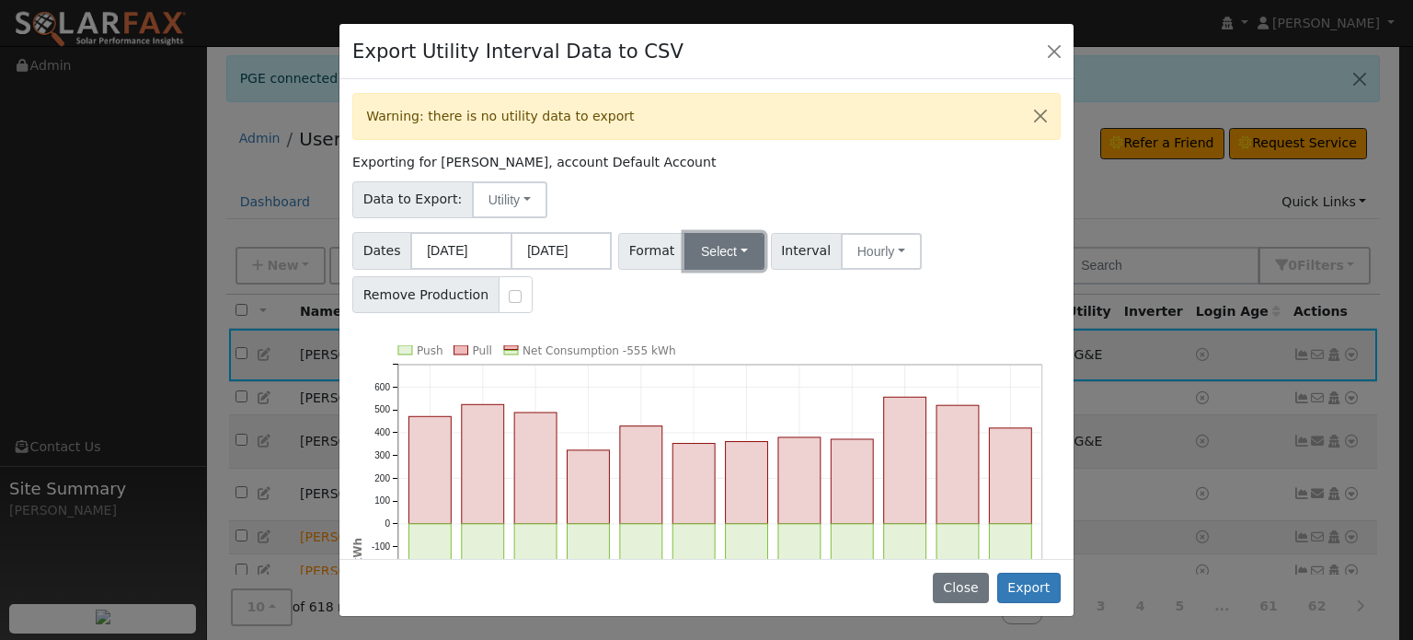
click at [736, 239] on button "Select" at bounding box center [725, 251] width 80 height 37
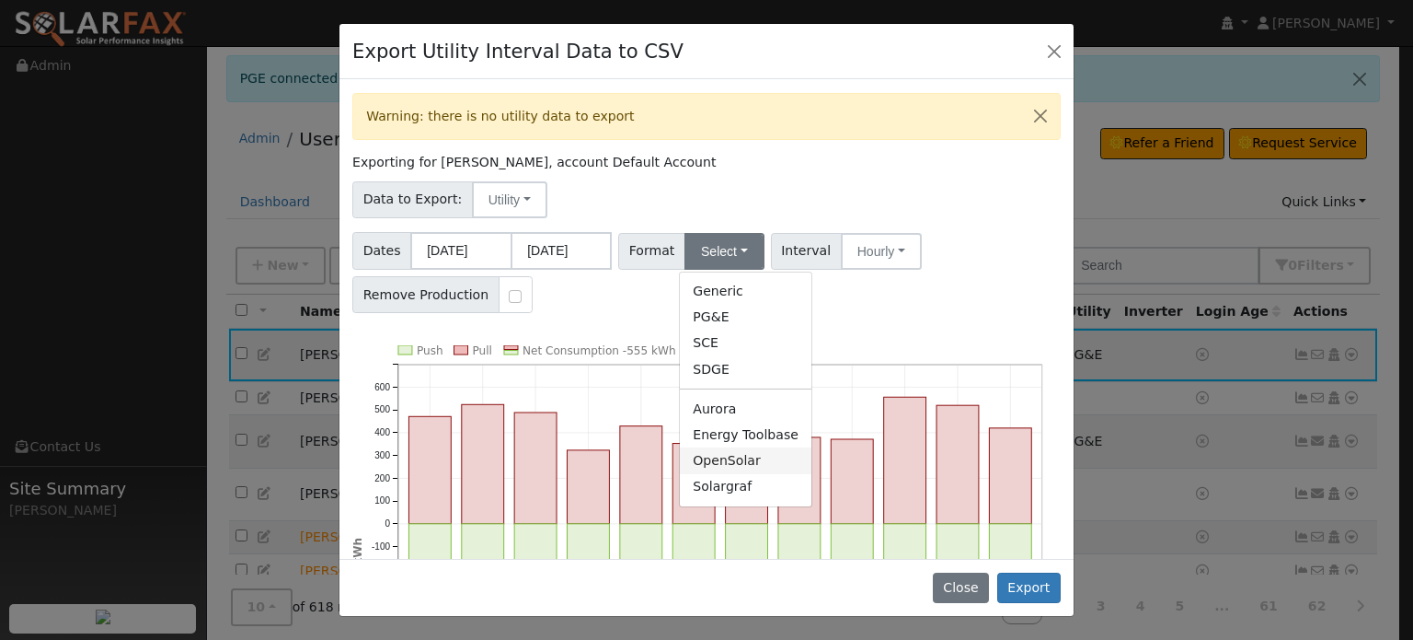
click at [707, 463] on link "OpenSolar" at bounding box center [746, 460] width 132 height 26
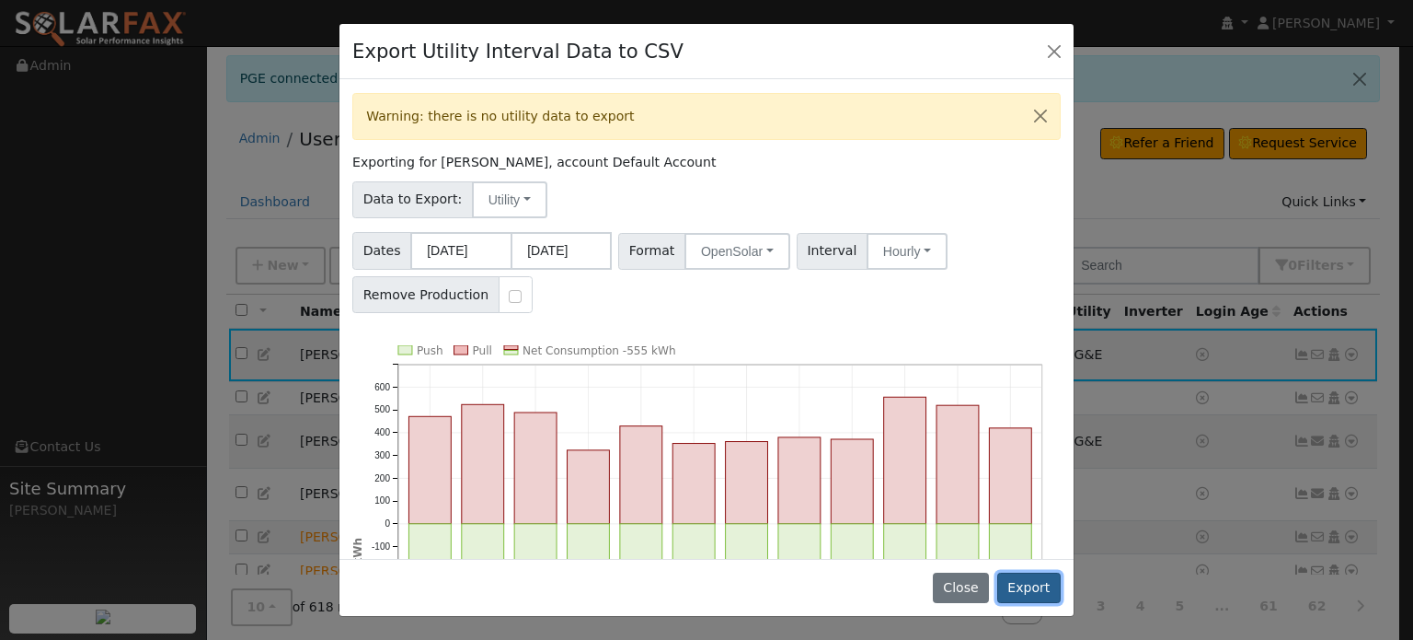
click at [1032, 589] on button "Export" at bounding box center [1028, 587] width 63 height 31
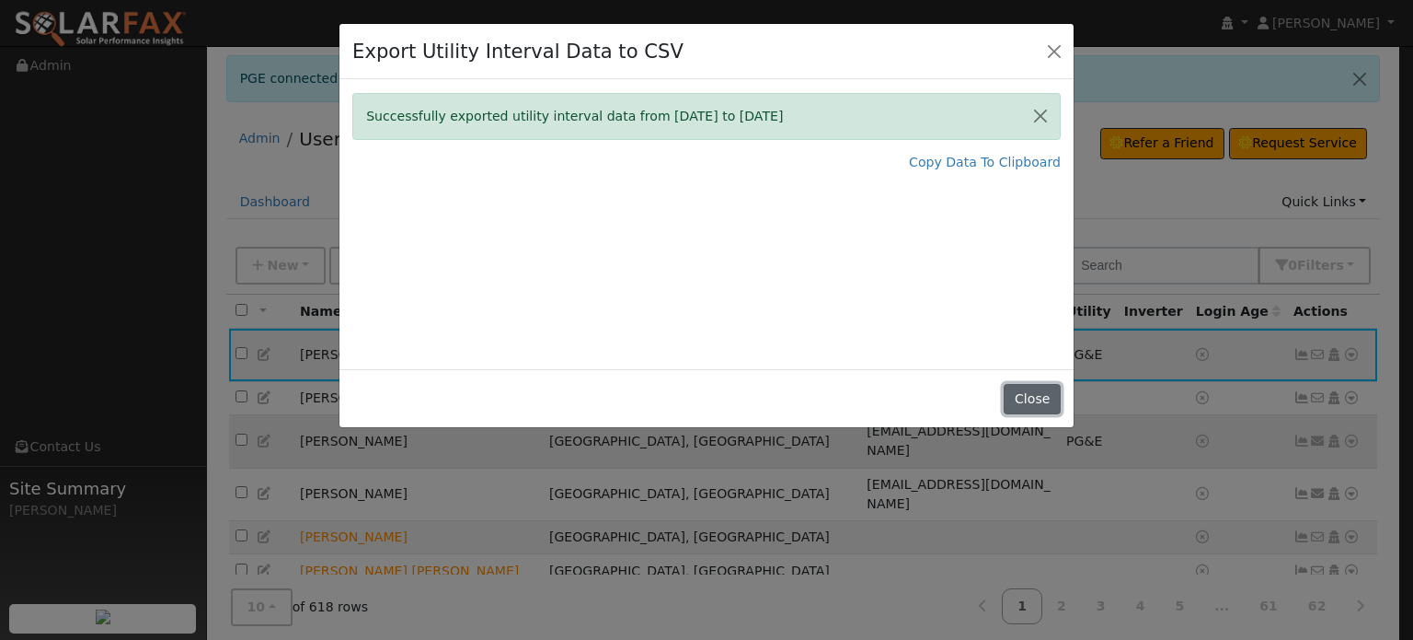
click at [1055, 401] on button "Close" at bounding box center [1032, 399] width 56 height 31
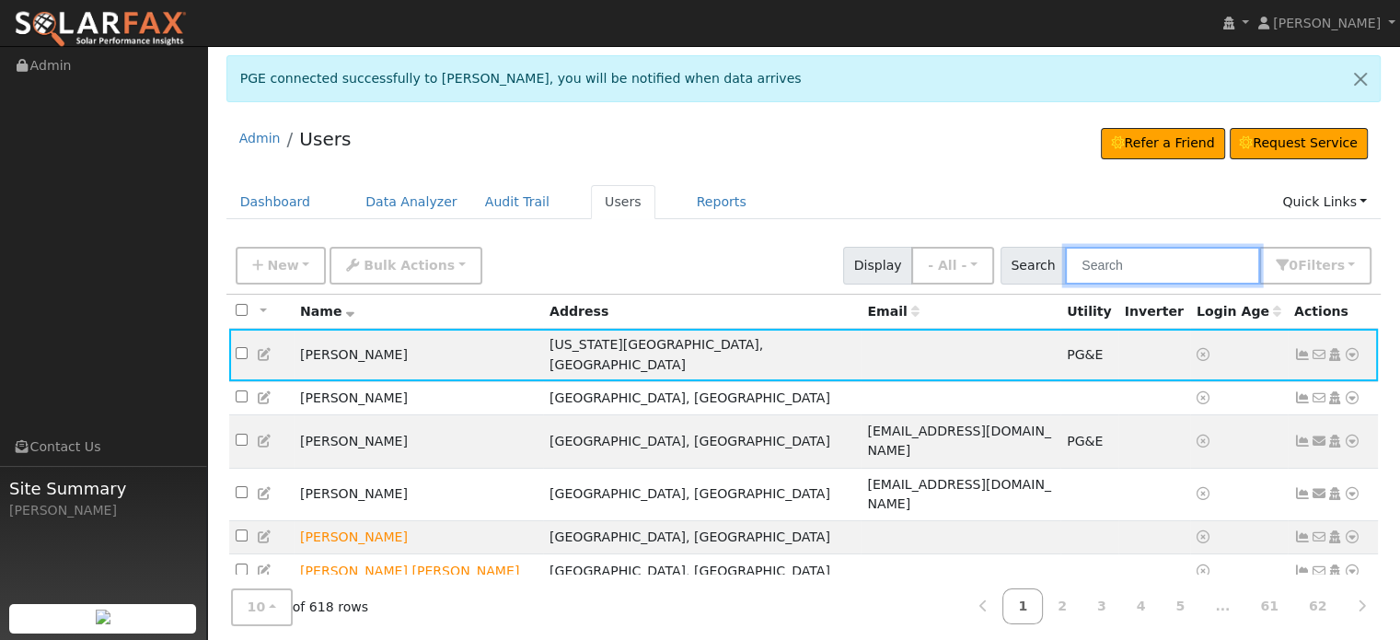
click at [1113, 261] on input "text" at bounding box center [1162, 266] width 195 height 38
paste input "[PERSON_NAME]"
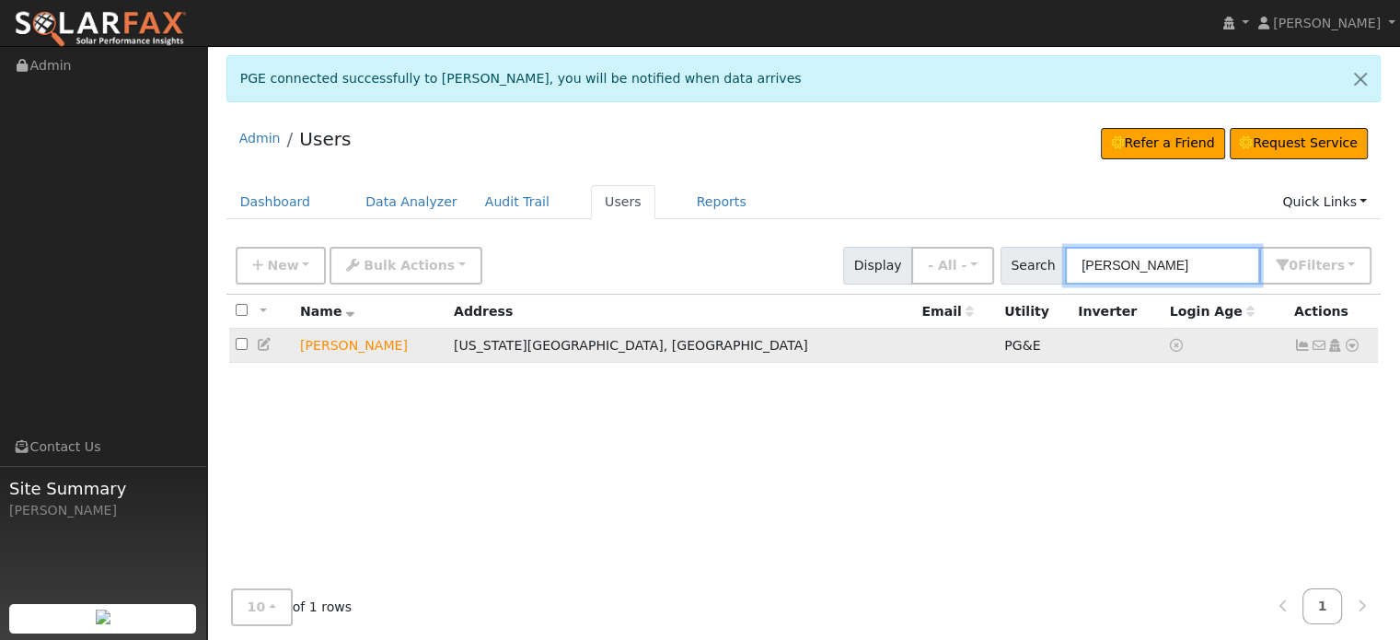
type input "[PERSON_NAME]"
click at [1348, 344] on icon at bounding box center [1351, 345] width 17 height 13
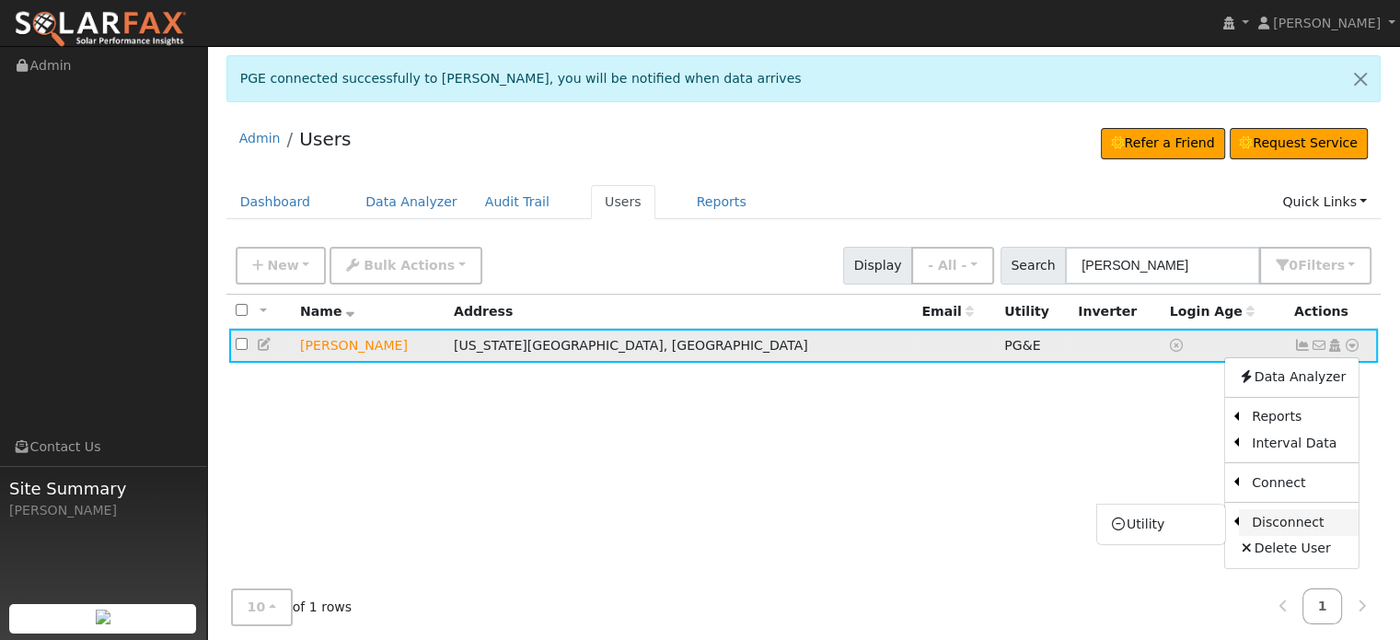
click at [1281, 520] on link "Disconnect" at bounding box center [1299, 522] width 120 height 26
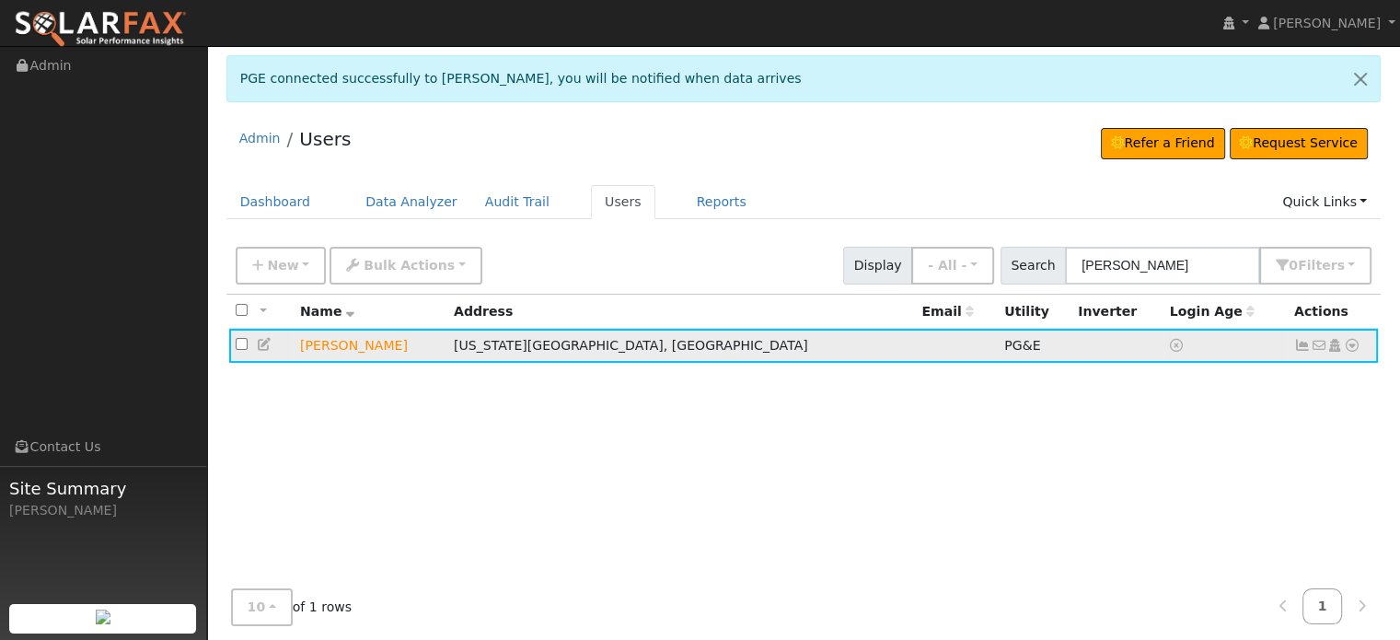
click at [1354, 345] on icon at bounding box center [1351, 345] width 17 height 13
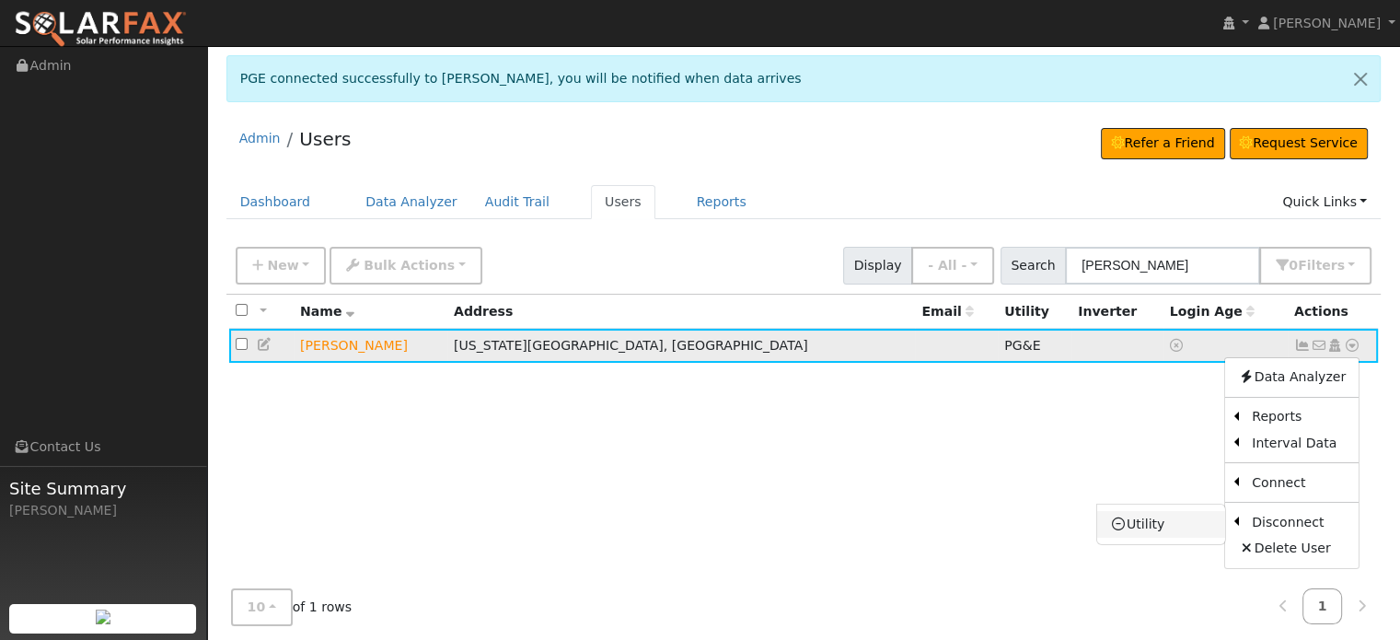
click at [1147, 526] on link "Utility" at bounding box center [1161, 524] width 128 height 26
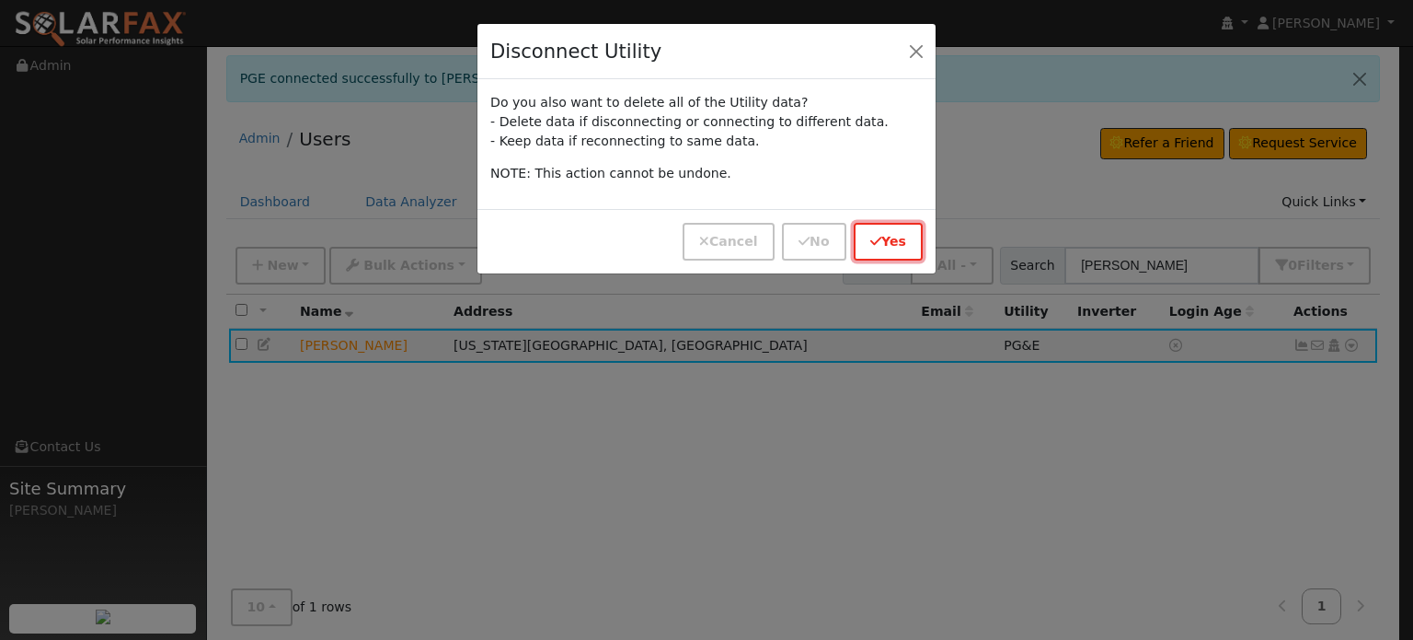
click at [886, 240] on button "Yes" at bounding box center [888, 242] width 69 height 38
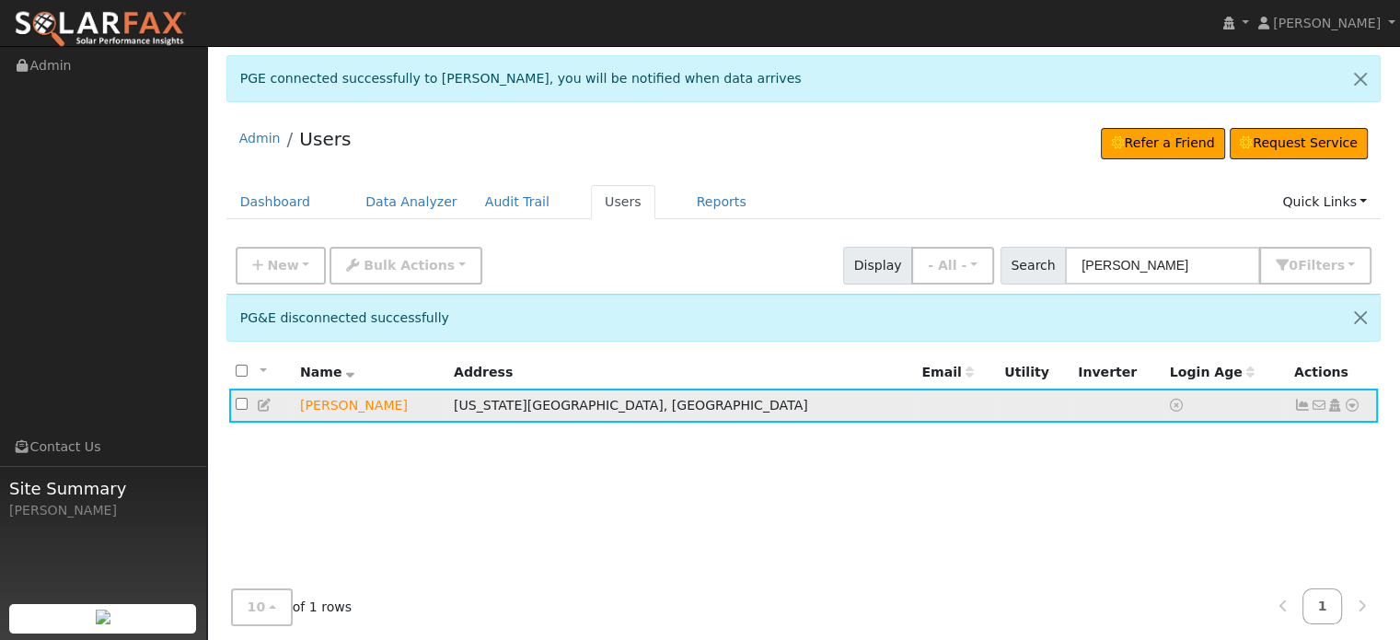
click at [1348, 401] on icon at bounding box center [1351, 404] width 17 height 13
